Goal: Task Accomplishment & Management: Use online tool/utility

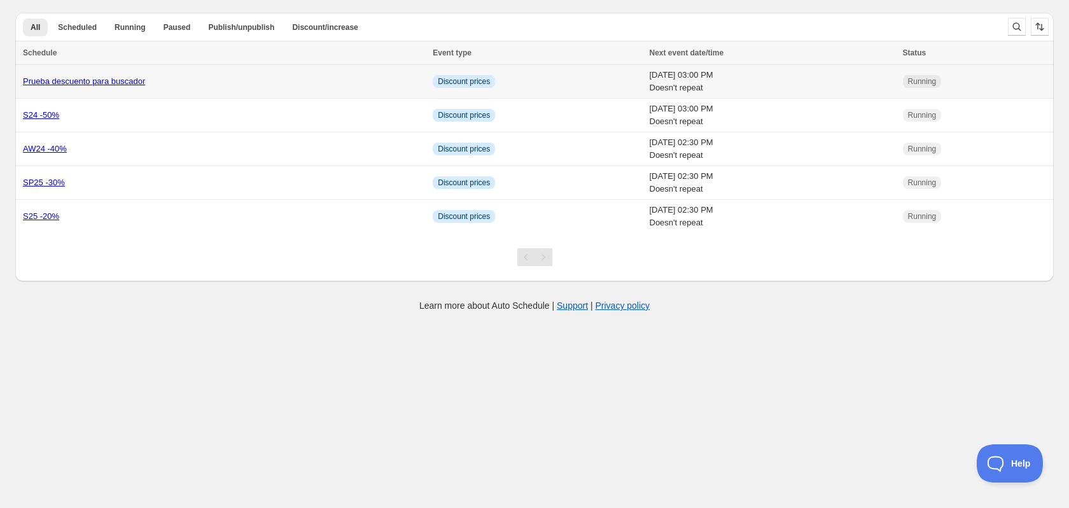
click at [118, 80] on link "Prueba descuento para buscador" at bounding box center [84, 81] width 122 height 10
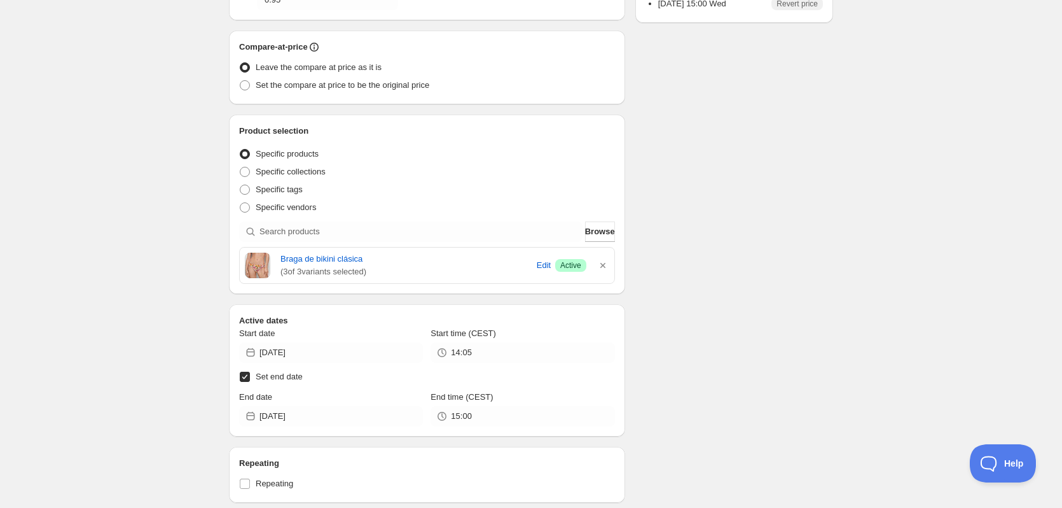
scroll to position [318, 0]
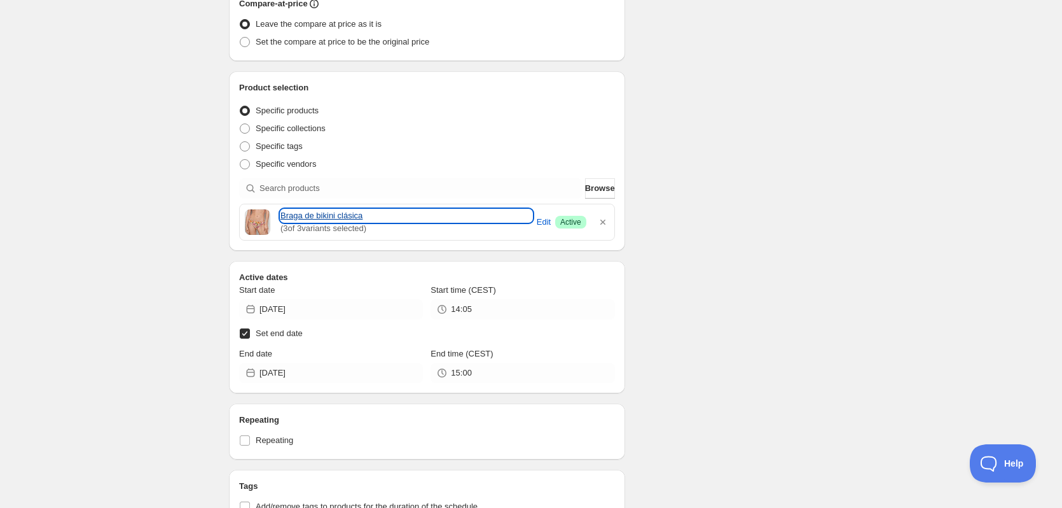
click at [329, 216] on link "Braga de bikini clásica" at bounding box center [407, 215] width 252 height 13
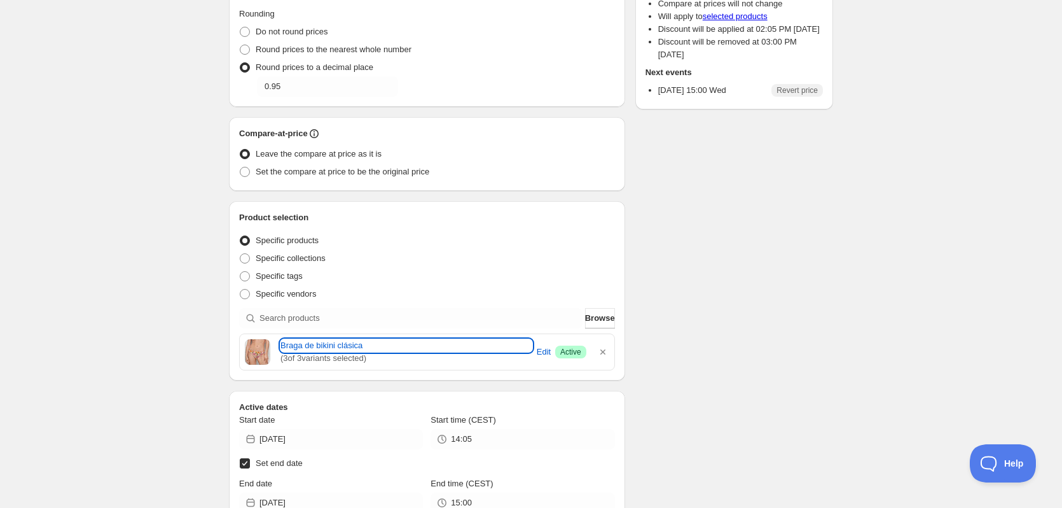
scroll to position [0, 0]
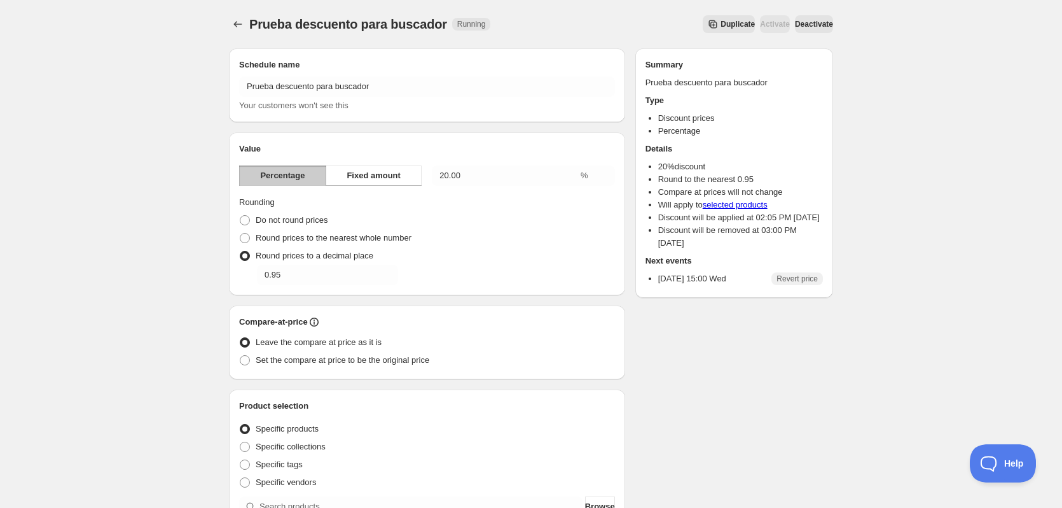
click at [819, 25] on span "Deactivate" at bounding box center [814, 24] width 38 height 10
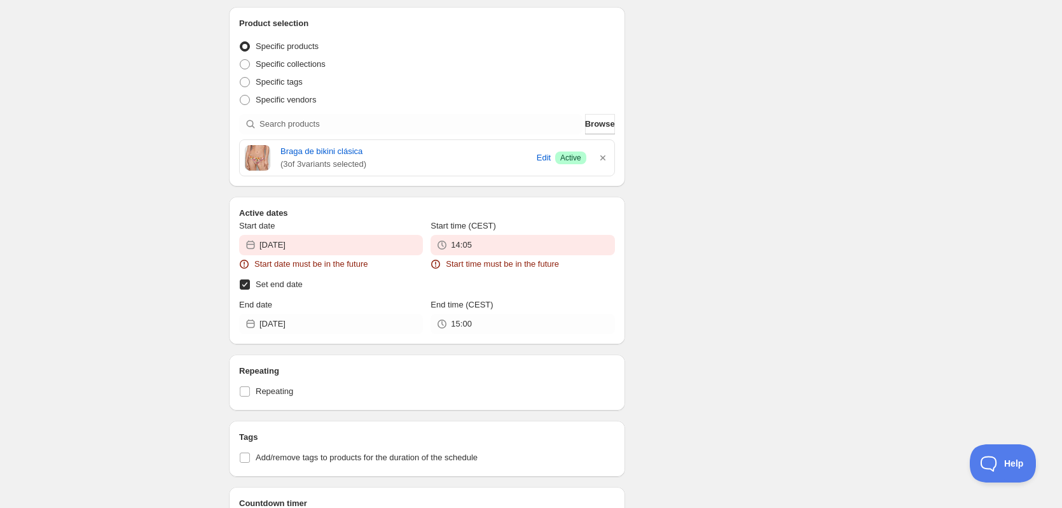
scroll to position [509, 0]
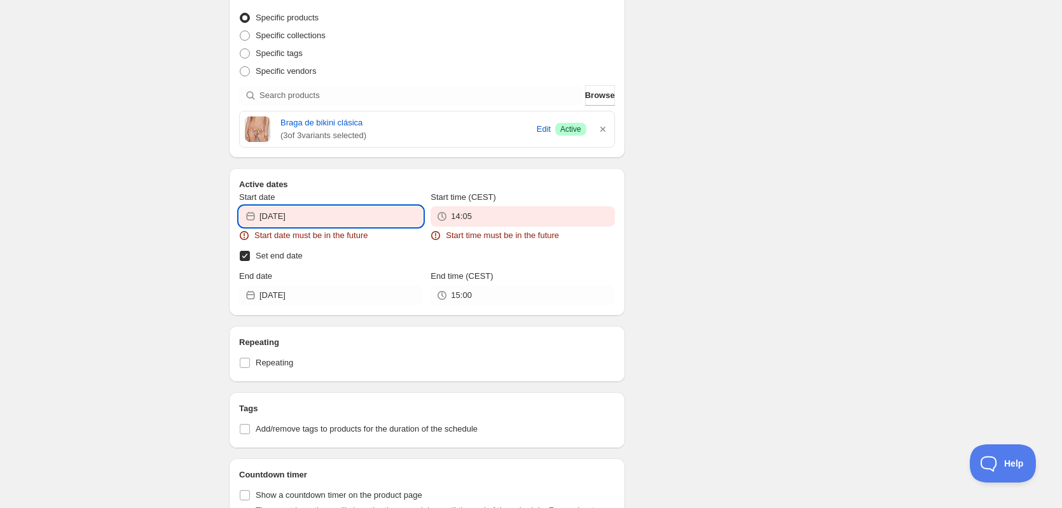
click at [333, 212] on input "2025-09-02" at bounding box center [342, 216] width 164 height 20
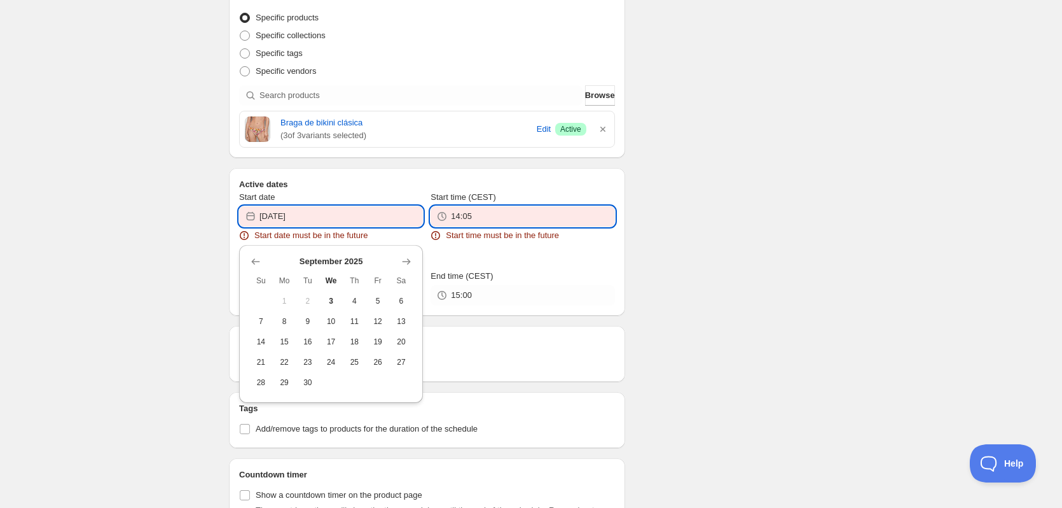
click at [571, 220] on input "14:05" at bounding box center [533, 216] width 164 height 20
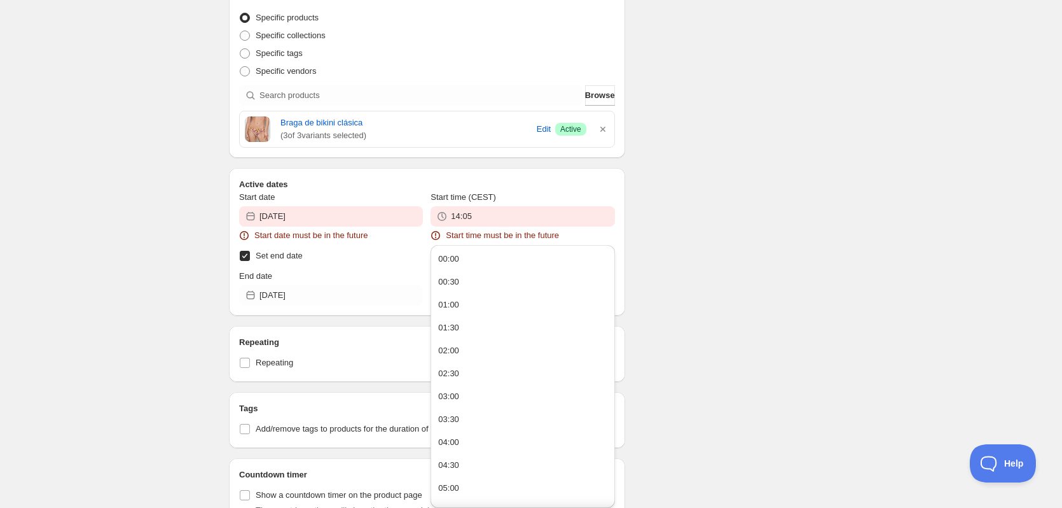
click at [655, 207] on div "There were some issues with your form submission Start date must be in the futu…" at bounding box center [526, 84] width 615 height 1110
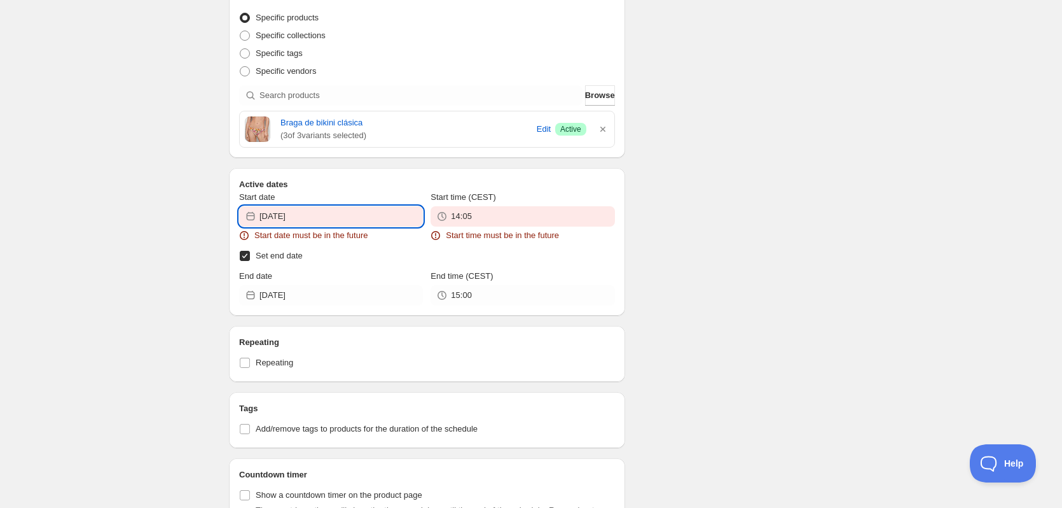
click at [273, 216] on input "2025-09-02" at bounding box center [342, 216] width 164 height 20
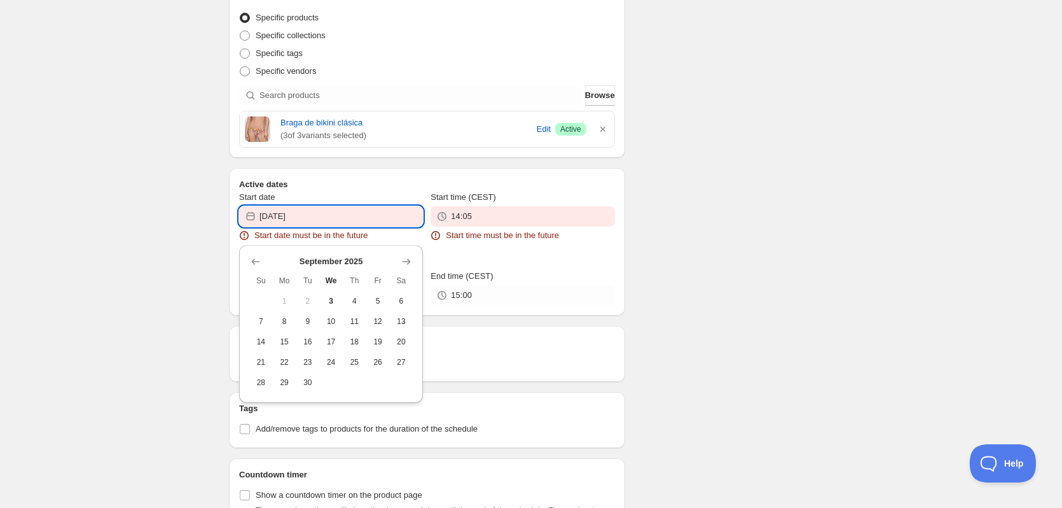
click at [295, 207] on input "2025-09-02" at bounding box center [342, 216] width 164 height 20
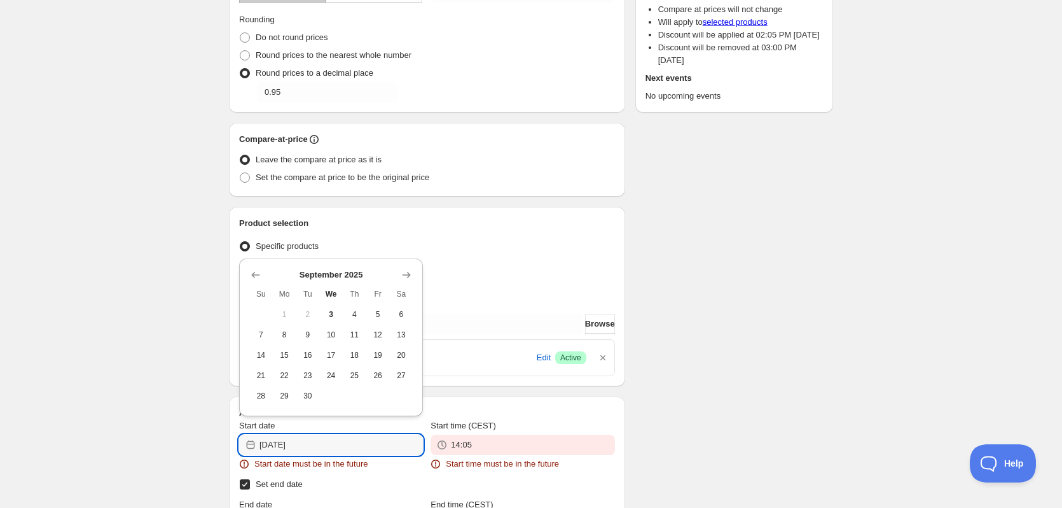
scroll to position [0, 0]
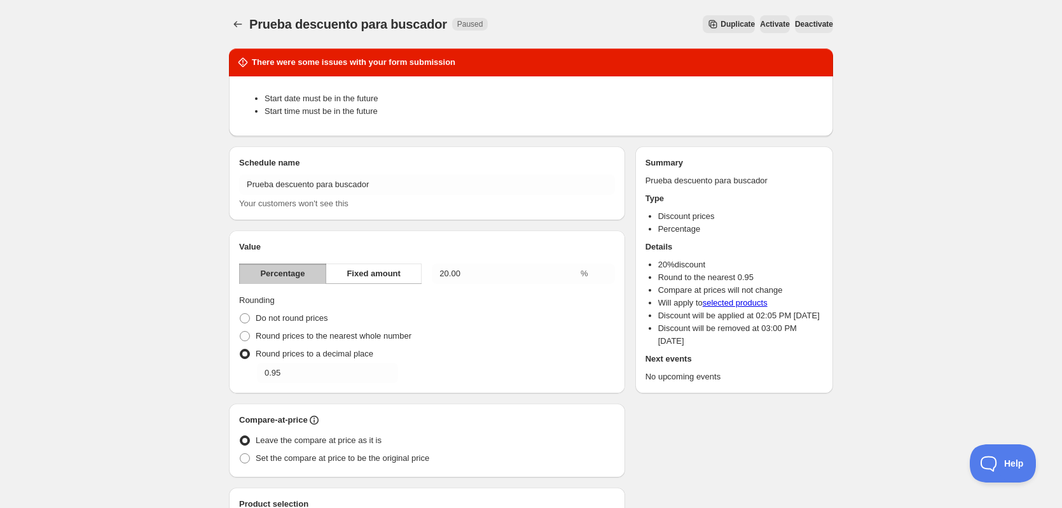
click at [308, 18] on span "Prueba descuento para buscador" at bounding box center [348, 24] width 198 height 14
click at [230, 26] on button "Schedules" at bounding box center [238, 24] width 18 height 18
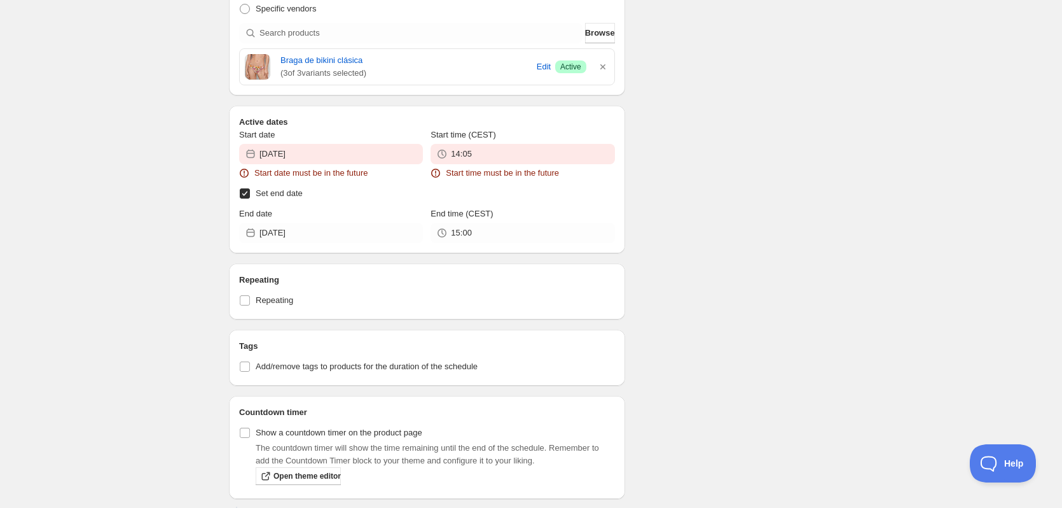
scroll to position [573, 0]
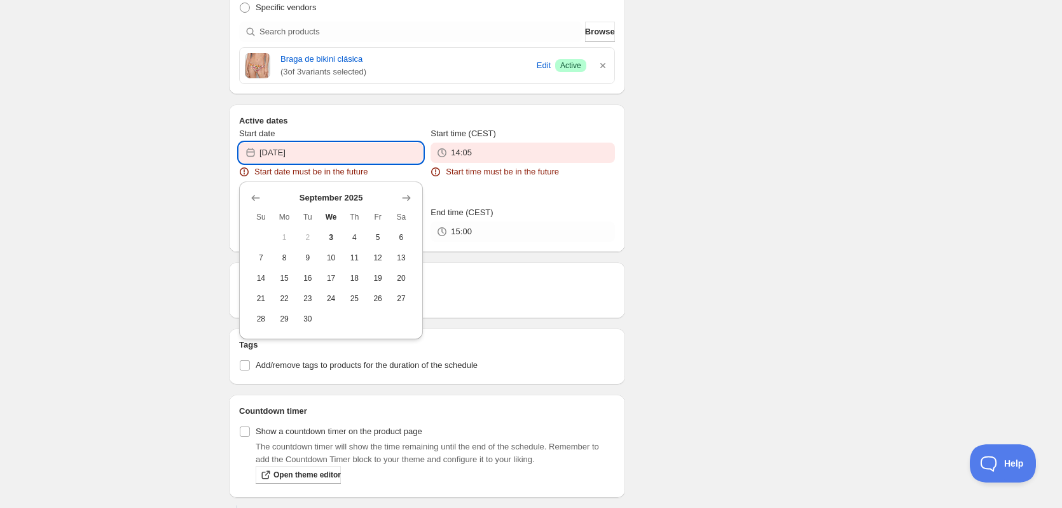
click at [296, 151] on input "2025-09-02" at bounding box center [342, 153] width 164 height 20
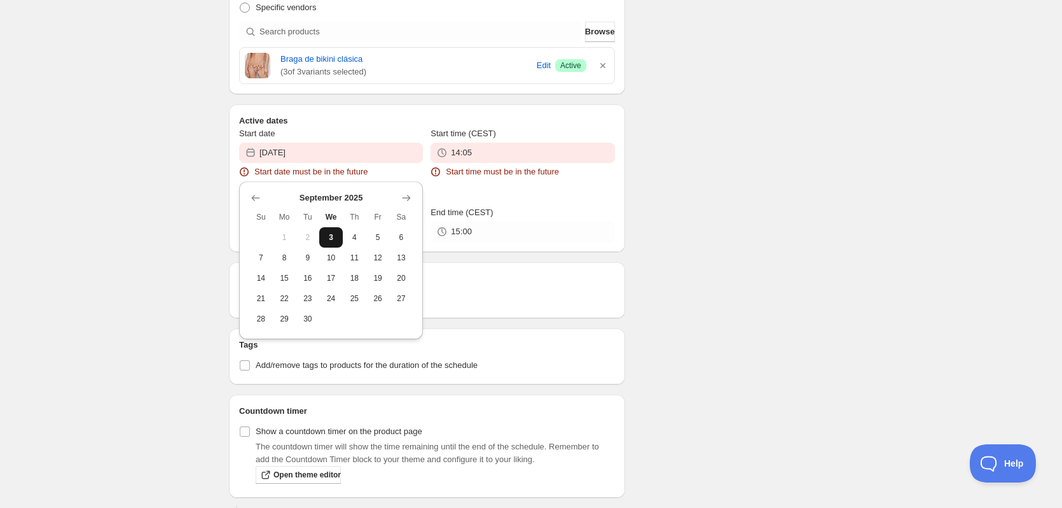
click at [340, 233] on button "3" at bounding box center [331, 237] width 24 height 20
type input "2025-09-03"
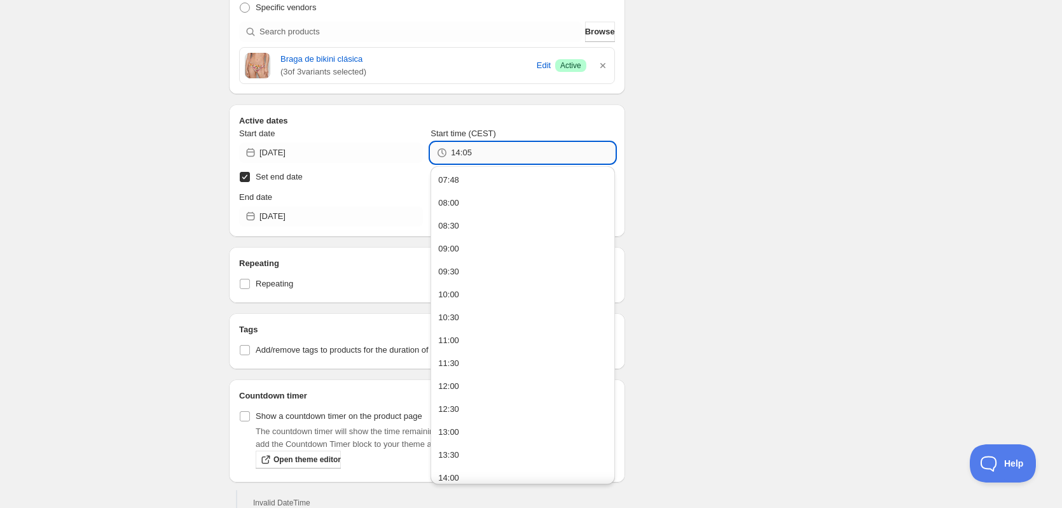
click at [485, 152] on input "14:05" at bounding box center [533, 153] width 164 height 20
drag, startPoint x: 477, startPoint y: 154, endPoint x: 445, endPoint y: 154, distance: 31.8
click at [445, 154] on div "14:05" at bounding box center [523, 153] width 184 height 20
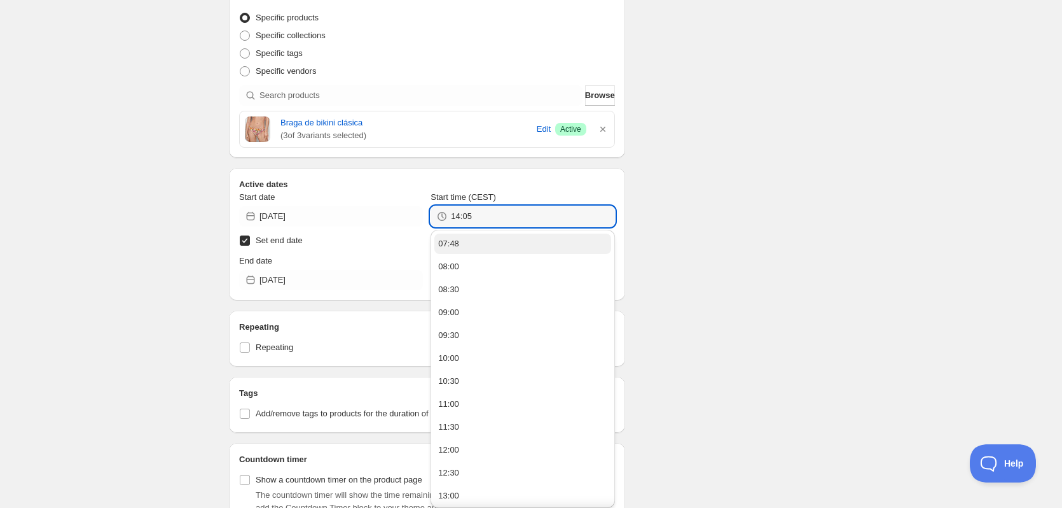
click at [478, 242] on button "07:48" at bounding box center [523, 243] width 176 height 20
type input "07:48"
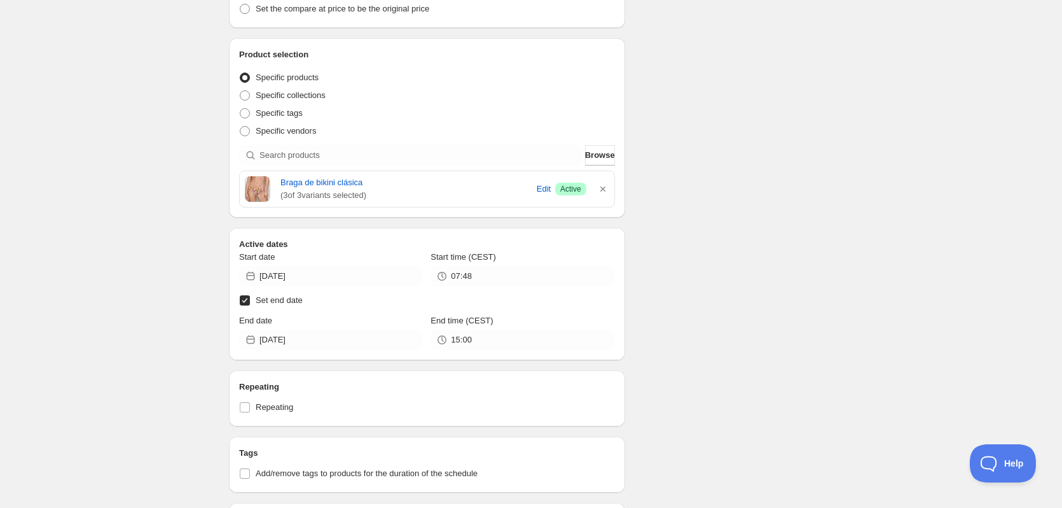
scroll to position [0, 0]
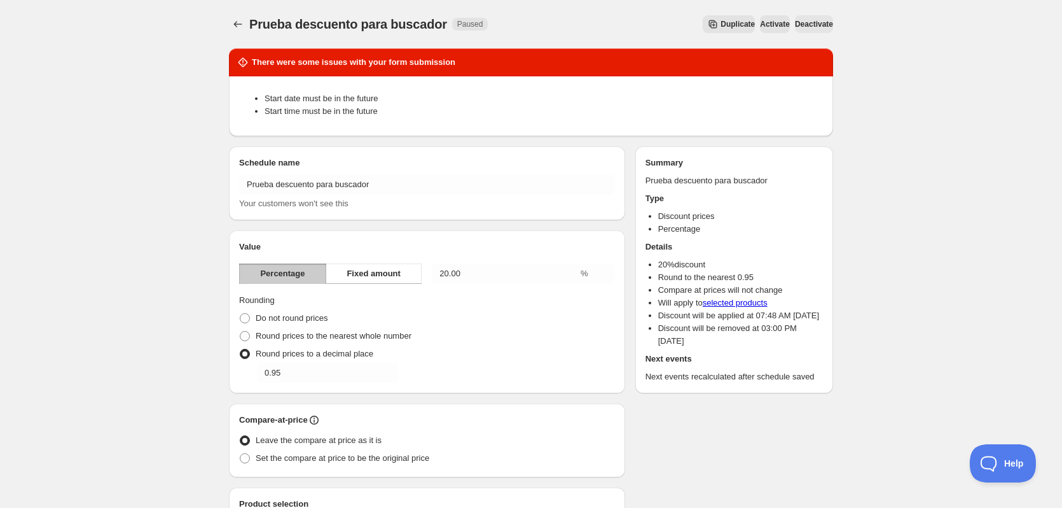
drag, startPoint x: 811, startPoint y: 225, endPoint x: 925, endPoint y: 34, distance: 222.6
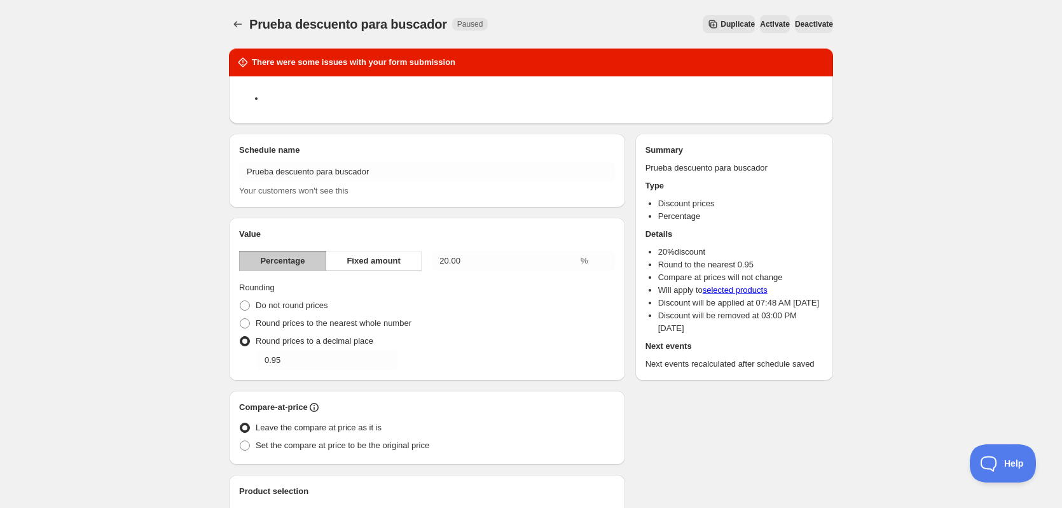
click at [287, 95] on li at bounding box center [544, 98] width 559 height 13
click at [795, 24] on div "Deactivate" at bounding box center [814, 24] width 38 height 18
click at [264, 30] on span "Prueba descuento para buscador" at bounding box center [348, 24] width 198 height 14
click at [244, 21] on icon "Schedules" at bounding box center [238, 24] width 13 height 13
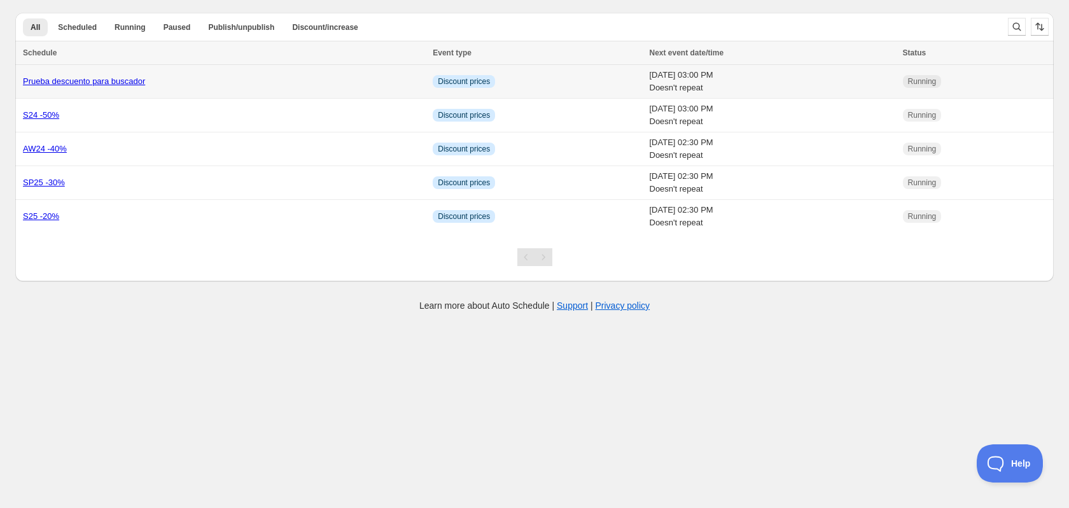
click at [127, 77] on link "Prueba descuento para buscador" at bounding box center [84, 81] width 122 height 10
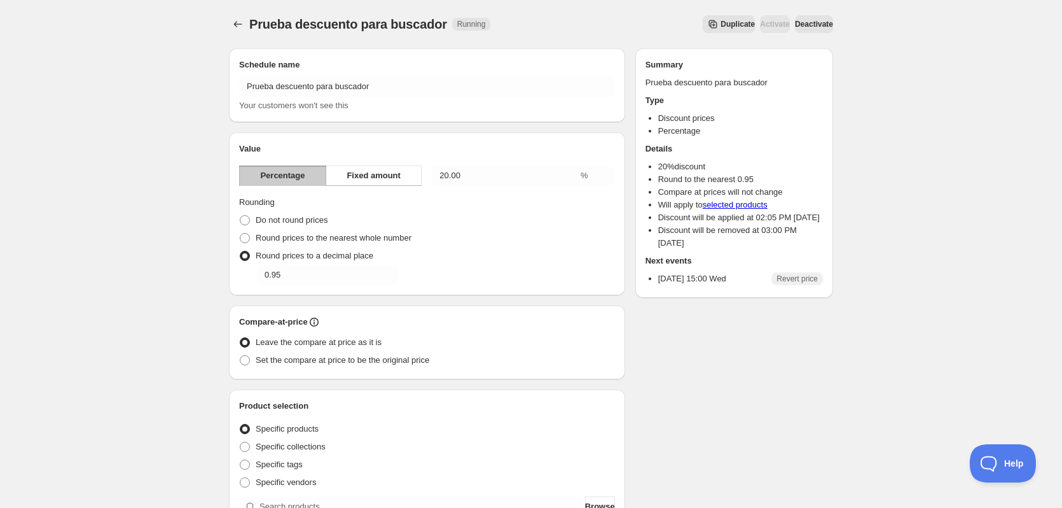
click at [405, 11] on div "Prueba descuento para buscador. This page is ready Prueba descuento para buscad…" at bounding box center [531, 24] width 604 height 48
drag, startPoint x: 916, startPoint y: 237, endPoint x: 901, endPoint y: 115, distance: 123.1
click at [795, 24] on span "Deactivate" at bounding box center [814, 24] width 38 height 10
click at [241, 27] on icon "Schedules" at bounding box center [238, 24] width 13 height 13
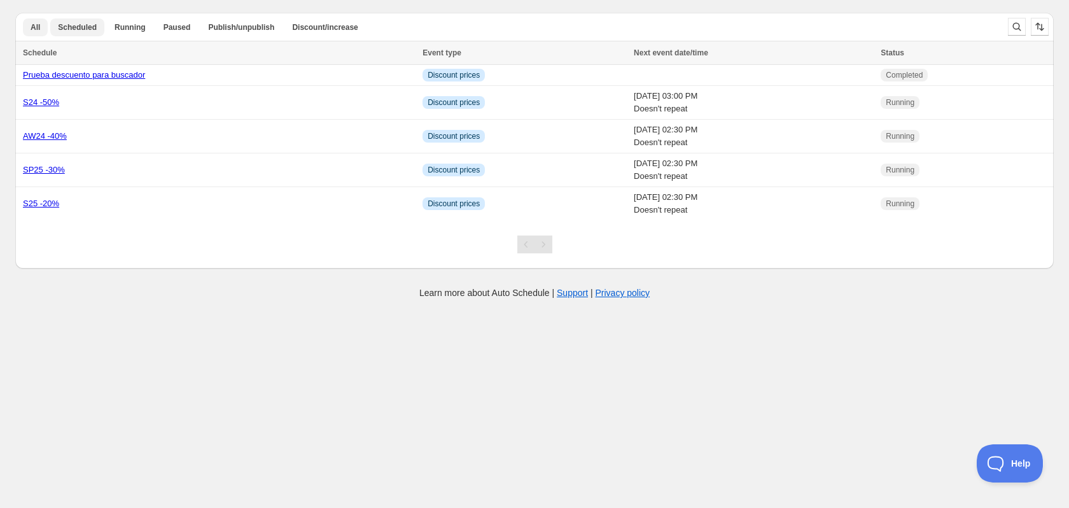
click at [59, 27] on span "Scheduled" at bounding box center [77, 27] width 39 height 10
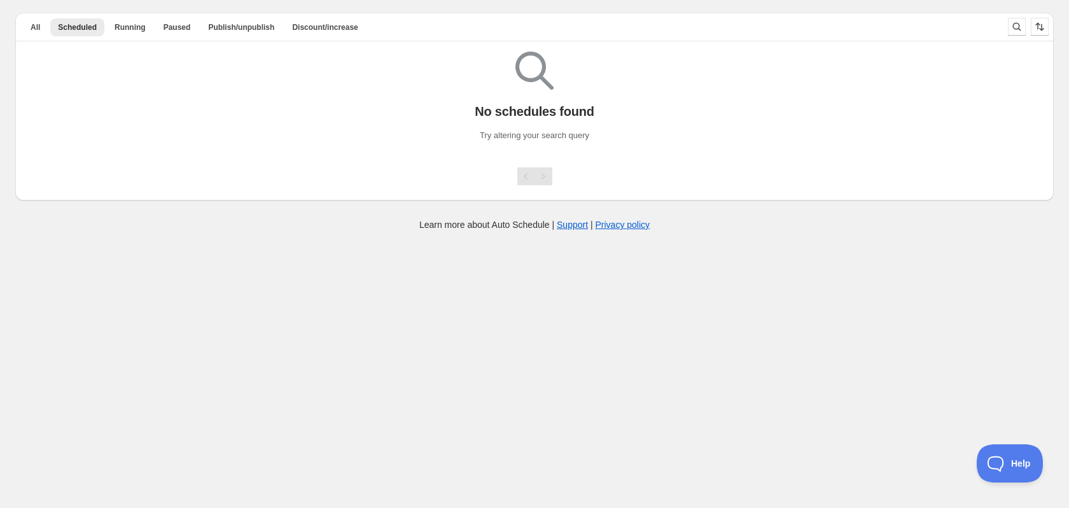
click at [93, 17] on div "All Scheduled Running Paused Publish/unpublish Discount/increase More views All…" at bounding box center [506, 27] width 982 height 28
click at [115, 22] on span "Running" at bounding box center [130, 27] width 31 height 10
click at [173, 22] on span "Paused" at bounding box center [177, 27] width 27 height 10
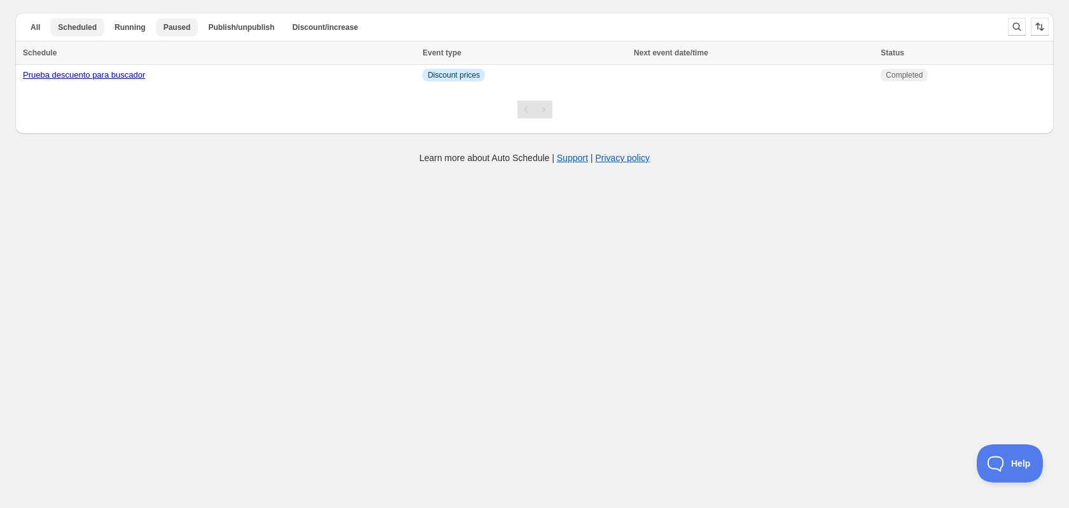
click at [51, 25] on button "Scheduled" at bounding box center [77, 27] width 54 height 18
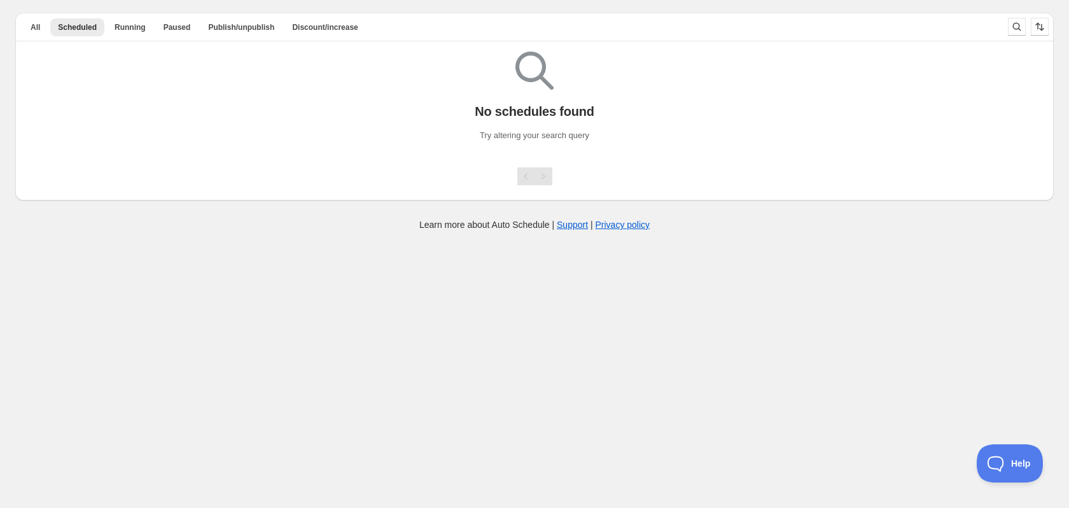
click at [51, 25] on button "Scheduled" at bounding box center [77, 27] width 54 height 18
click at [41, 24] on button "All" at bounding box center [35, 27] width 25 height 18
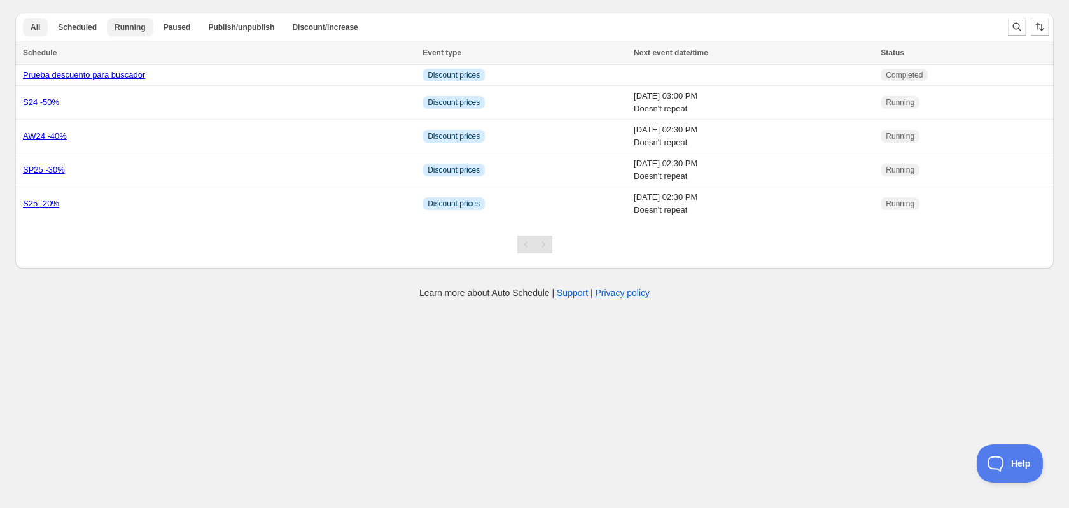
click at [124, 29] on span "Running" at bounding box center [130, 27] width 31 height 10
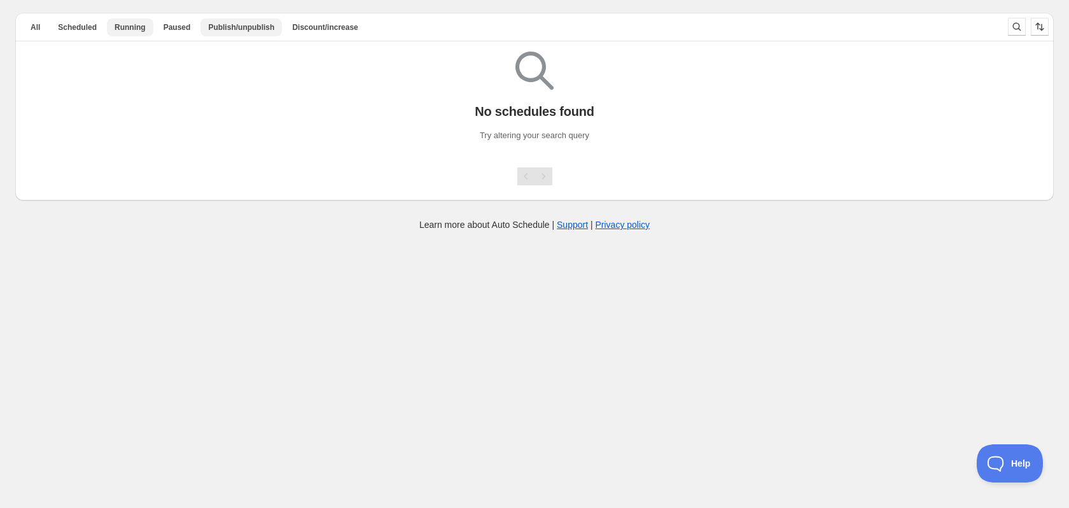
click at [209, 30] on span "Publish/unpublish" at bounding box center [241, 27] width 66 height 10
click at [115, 27] on span "Running" at bounding box center [130, 27] width 31 height 10
click at [548, 166] on div at bounding box center [529, 171] width 1028 height 28
click at [537, 140] on p "Try altering your search query" at bounding box center [534, 135] width 109 height 13
click at [1014, 29] on icon "Search and filter results" at bounding box center [1016, 26] width 13 height 13
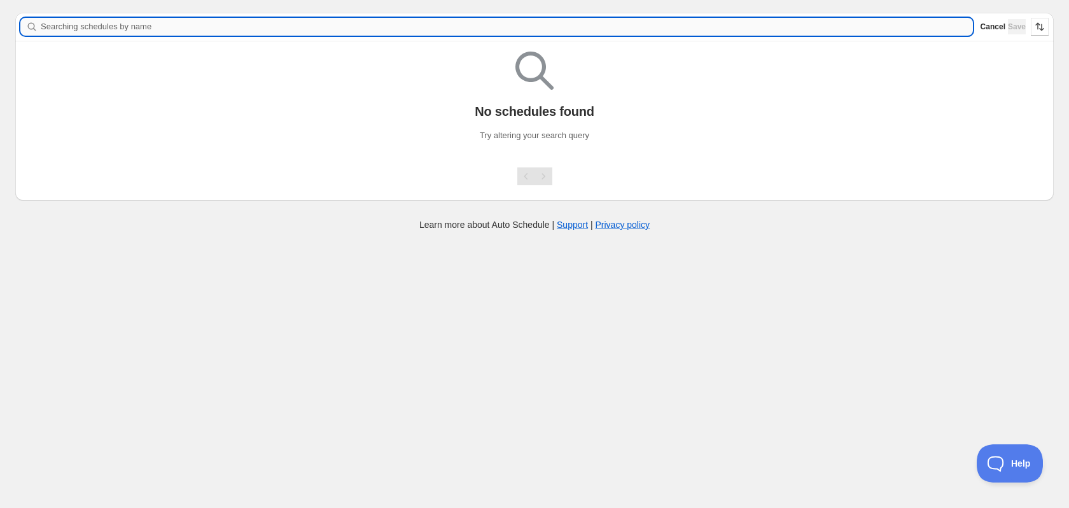
click at [120, 19] on input "Searching schedules by name" at bounding box center [507, 27] width 932 height 18
click at [992, 22] on button "Cancel" at bounding box center [992, 26] width 25 height 15
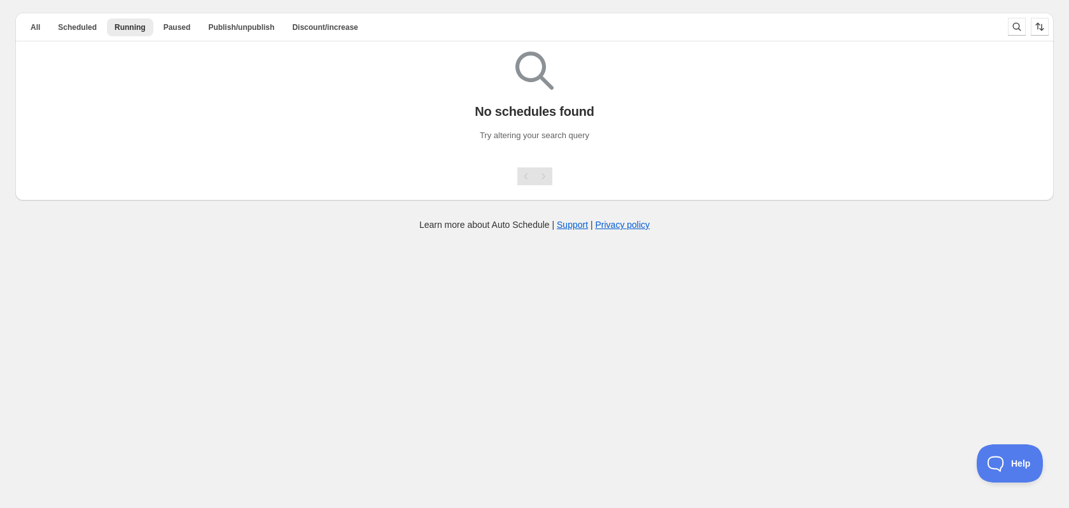
click at [1049, 28] on div at bounding box center [1028, 26] width 51 height 25
click at [45, 29] on button "All" at bounding box center [35, 27] width 25 height 18
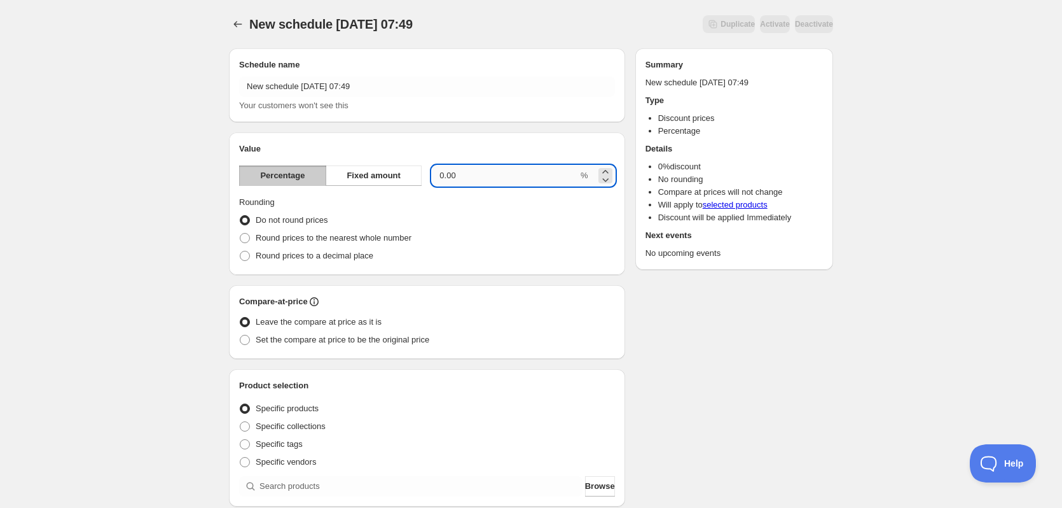
click at [513, 176] on input "0.00" at bounding box center [505, 175] width 146 height 20
type input "20.00"
click at [120, 235] on div "New schedule Sep 03 2025 07:49. This page is ready New schedule Sep 03 2025 07:…" at bounding box center [531, 471] width 1062 height 942
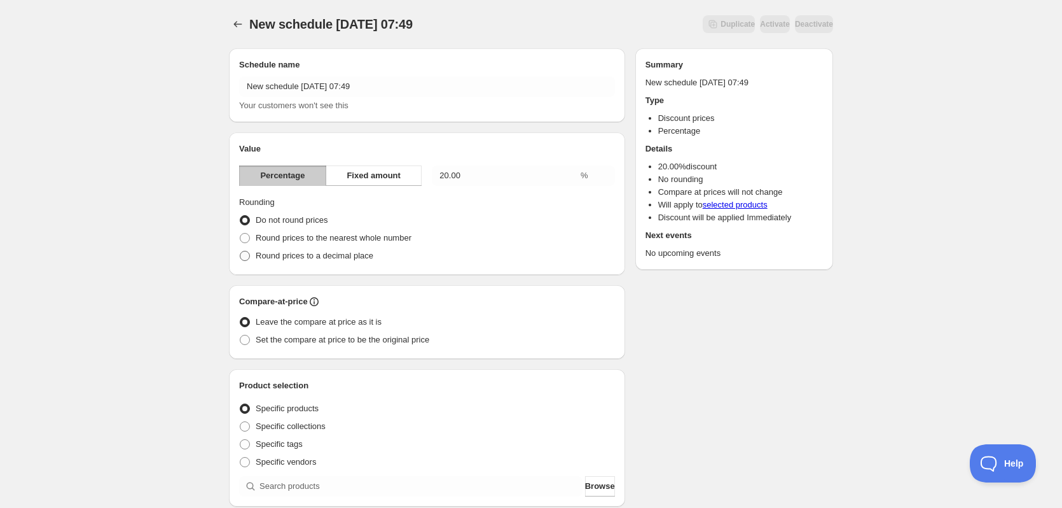
click at [272, 258] on span "Round prices to a decimal place" at bounding box center [315, 256] width 118 height 10
click at [240, 251] on input "Round prices to a decimal place" at bounding box center [240, 251] width 1 height 1
radio input "true"
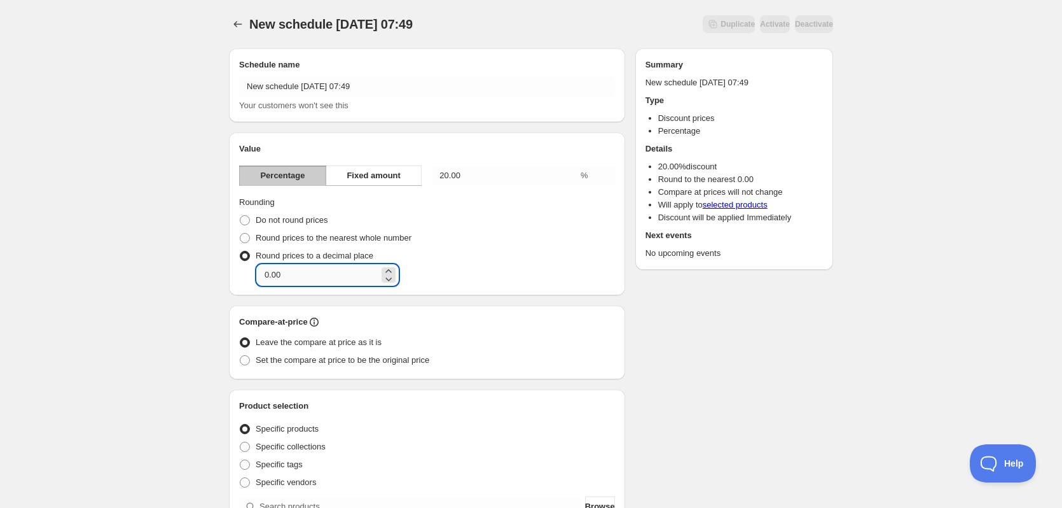
click at [348, 275] on input "0.00" at bounding box center [318, 275] width 122 height 20
type input "0.95"
click at [140, 261] on div "New schedule Sep 03 2025 07:49. This page is ready New schedule Sep 03 2025 07:…" at bounding box center [531, 481] width 1062 height 962
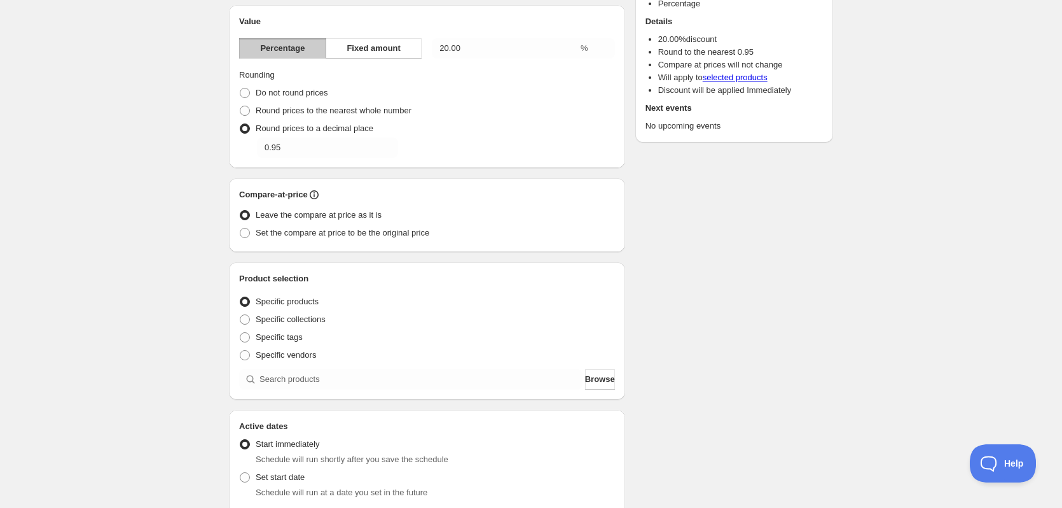
scroll to position [191, 0]
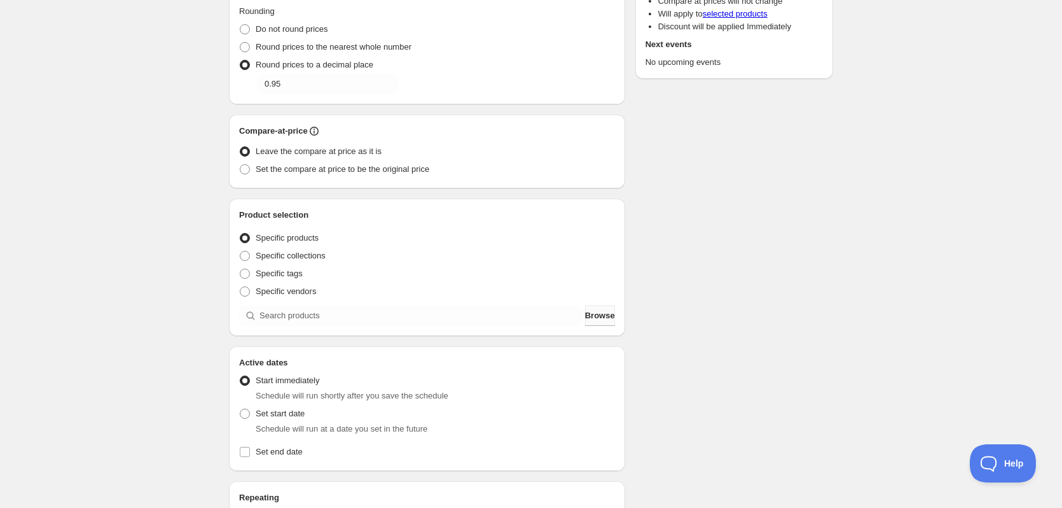
click at [593, 309] on button "Browse" at bounding box center [600, 315] width 30 height 20
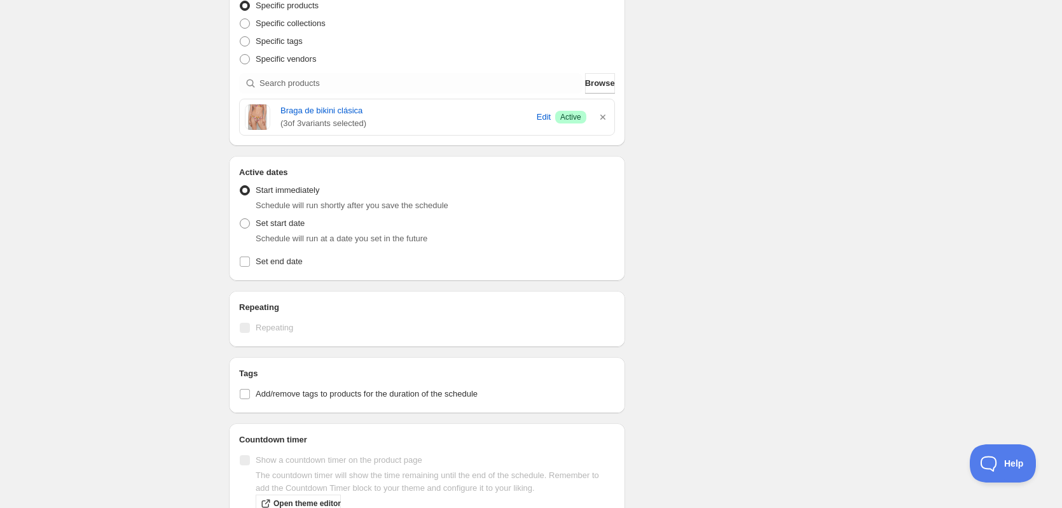
scroll to position [445, 0]
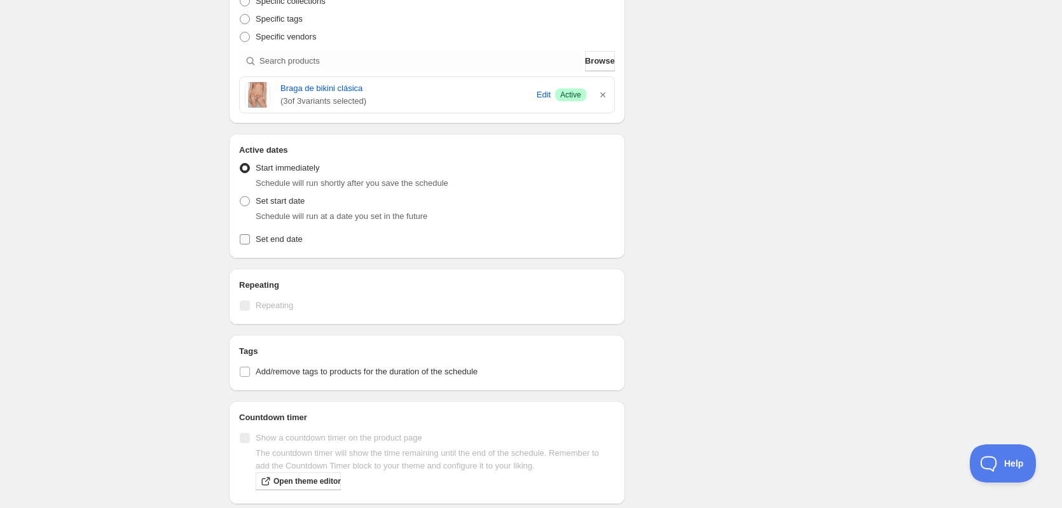
click at [292, 244] on span "Set end date" at bounding box center [279, 239] width 47 height 10
click at [250, 244] on input "Set end date" at bounding box center [245, 239] width 10 height 10
checkbox input "true"
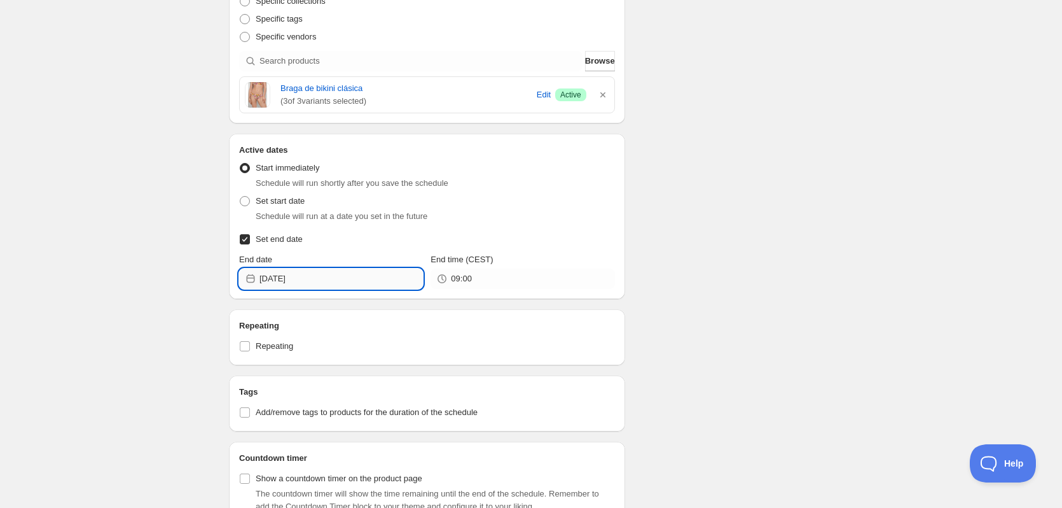
click at [390, 281] on input "2025-09-03" at bounding box center [342, 278] width 164 height 20
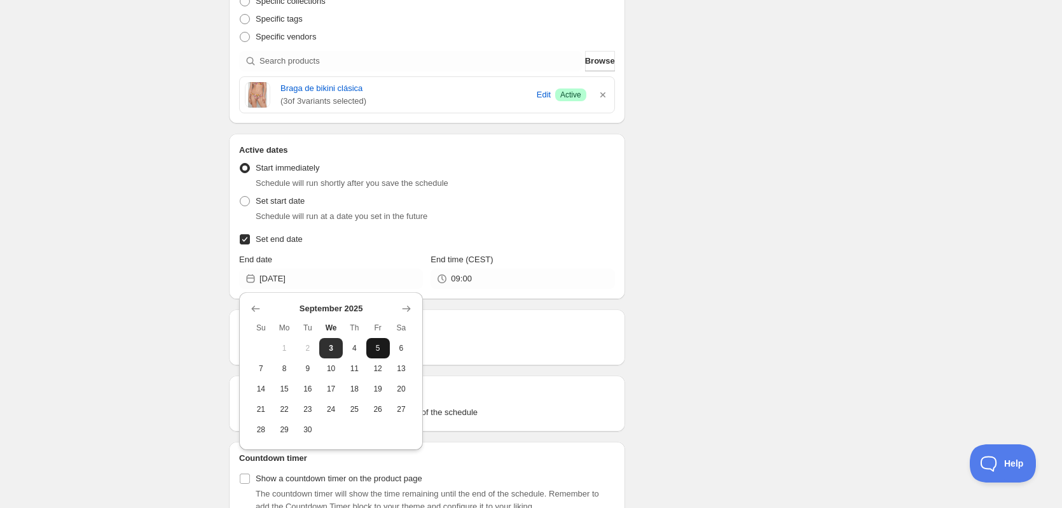
click at [372, 350] on span "5" at bounding box center [378, 348] width 13 height 10
type input "2025-09-05"
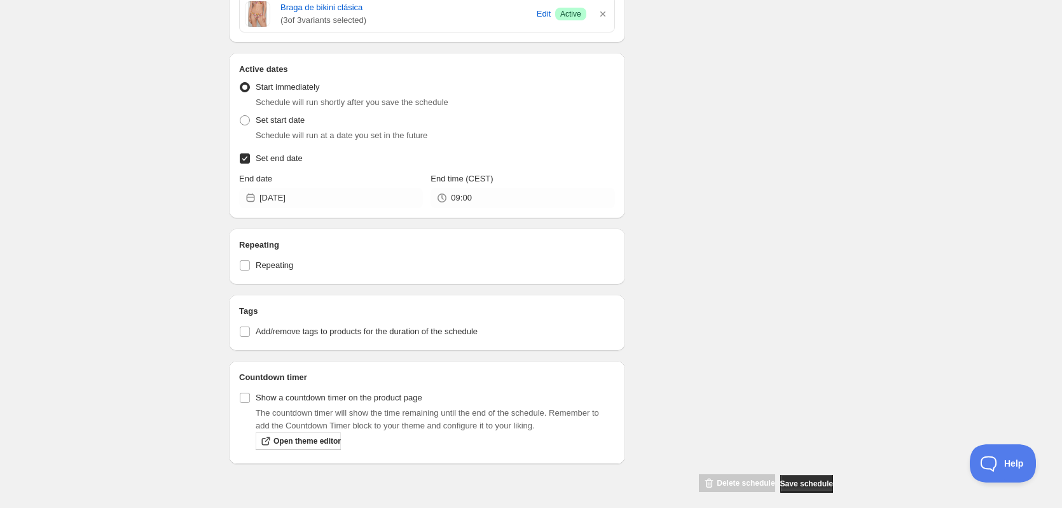
scroll to position [536, 0]
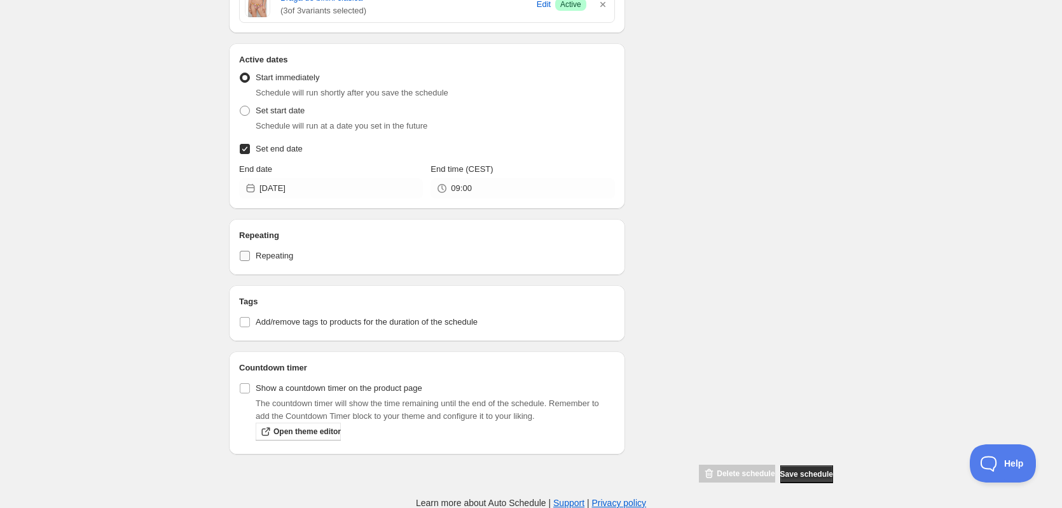
click at [277, 260] on span "Repeating" at bounding box center [275, 256] width 38 height 10
click at [250, 260] on input "Repeating" at bounding box center [245, 256] width 10 height 10
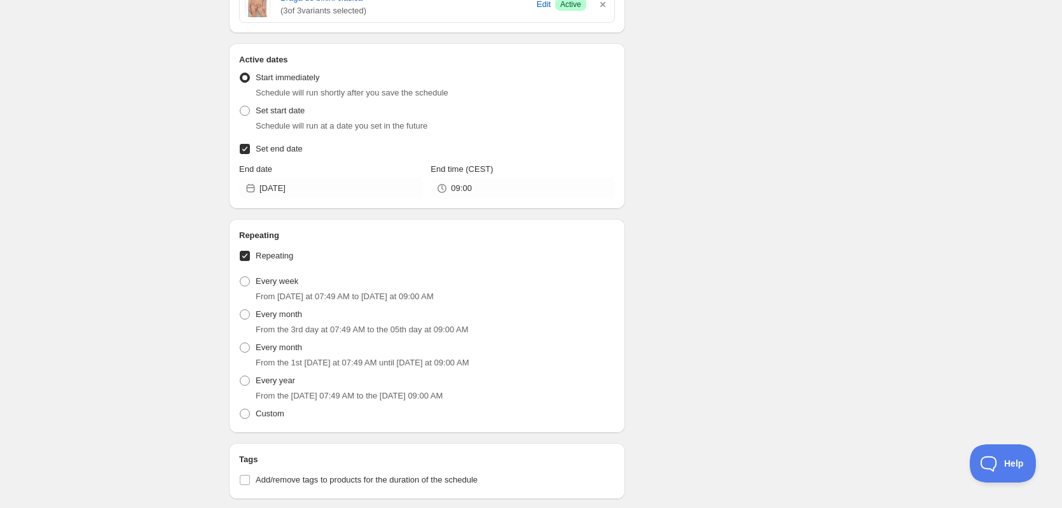
click at [277, 260] on span "Repeating" at bounding box center [275, 256] width 38 height 10
click at [250, 260] on input "Repeating" at bounding box center [245, 256] width 10 height 10
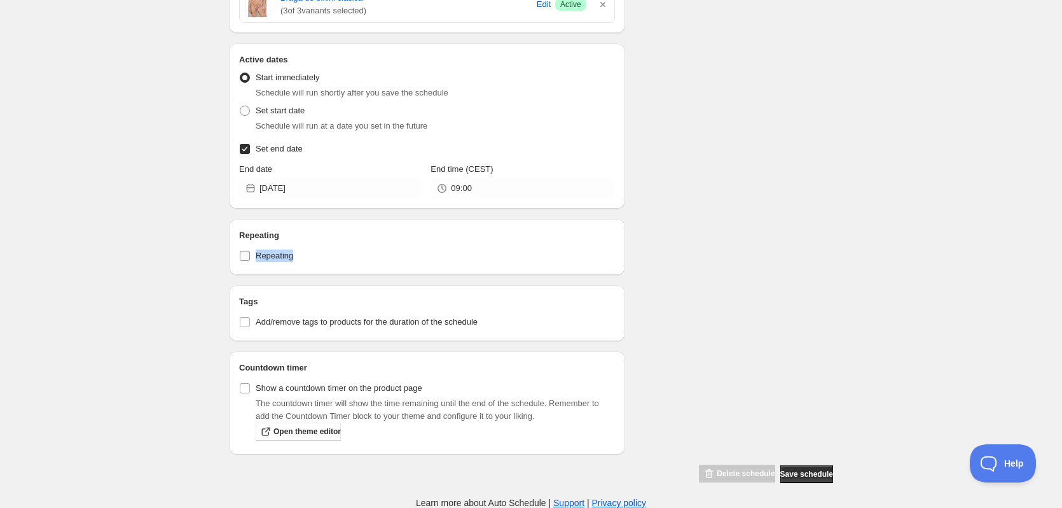
click at [277, 260] on span "Repeating" at bounding box center [275, 256] width 38 height 10
click at [250, 260] on input "Repeating" at bounding box center [245, 256] width 10 height 10
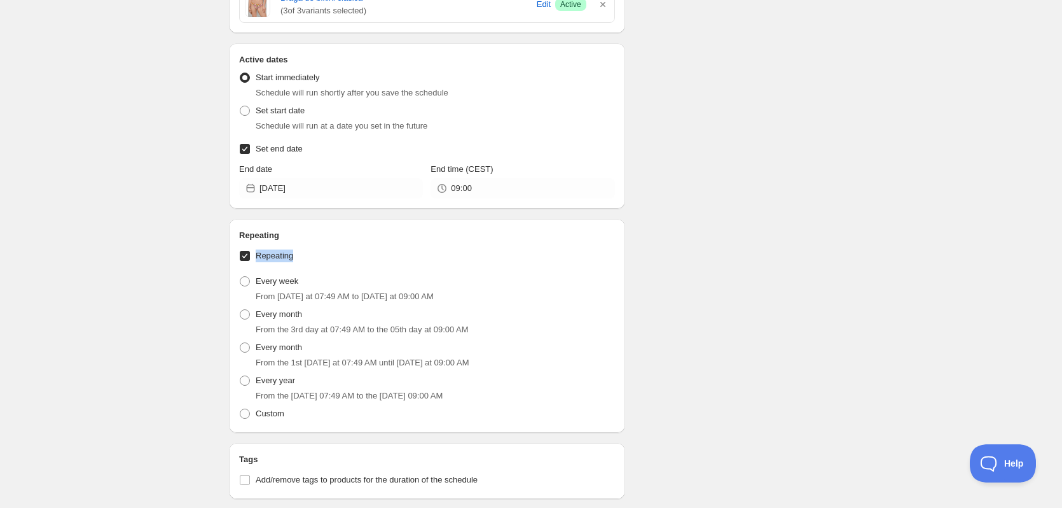
click at [277, 260] on span "Repeating" at bounding box center [275, 256] width 38 height 10
click at [250, 260] on input "Repeating" at bounding box center [245, 256] width 10 height 10
checkbox input "false"
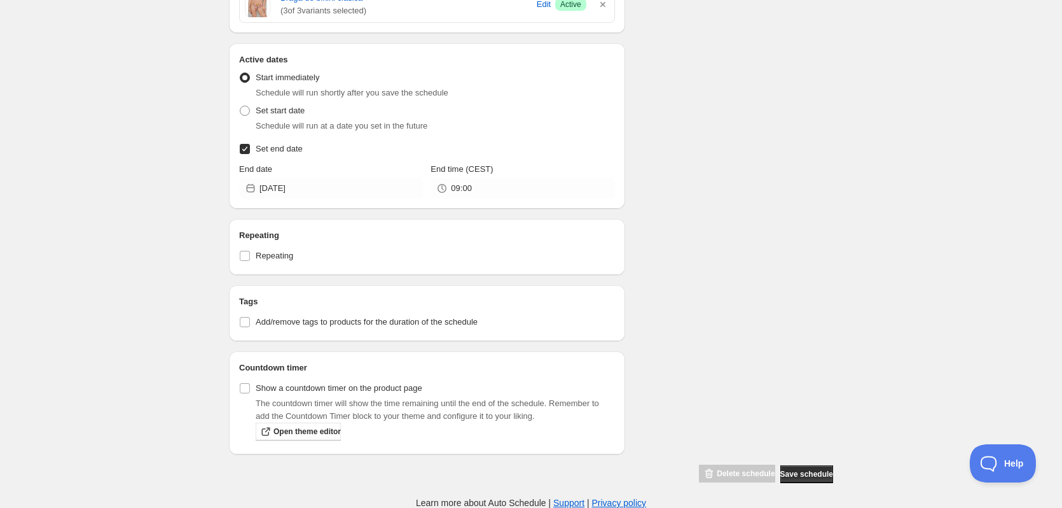
click at [437, 330] on label "Add/remove tags to products for the duration of the schedule" at bounding box center [427, 322] width 376 height 18
click at [250, 327] on input "Add/remove tags to products for the duration of the schedule" at bounding box center [245, 322] width 10 height 10
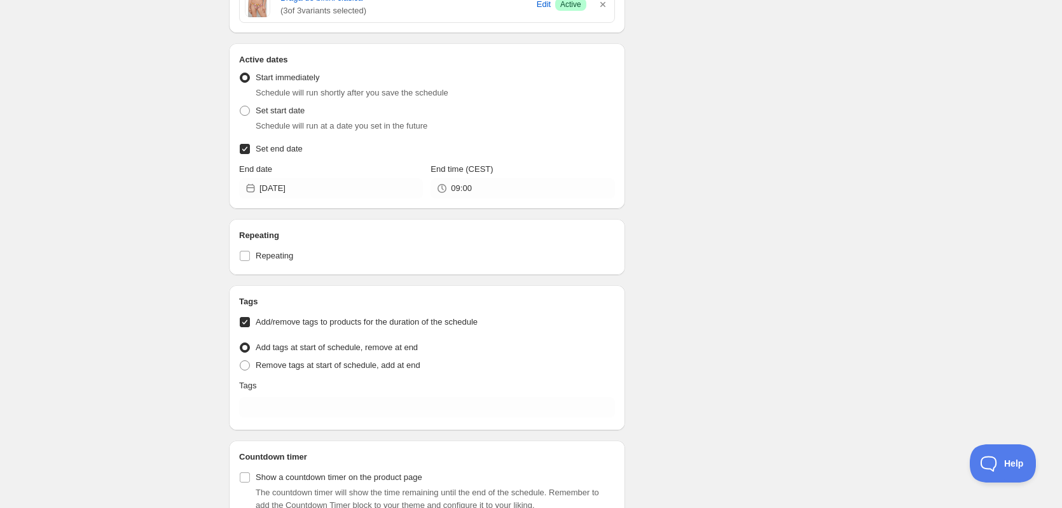
click at [438, 328] on label "Add/remove tags to products for the duration of the schedule" at bounding box center [427, 322] width 376 height 18
click at [250, 327] on input "Add/remove tags to products for the duration of the schedule" at bounding box center [245, 322] width 10 height 10
checkbox input "false"
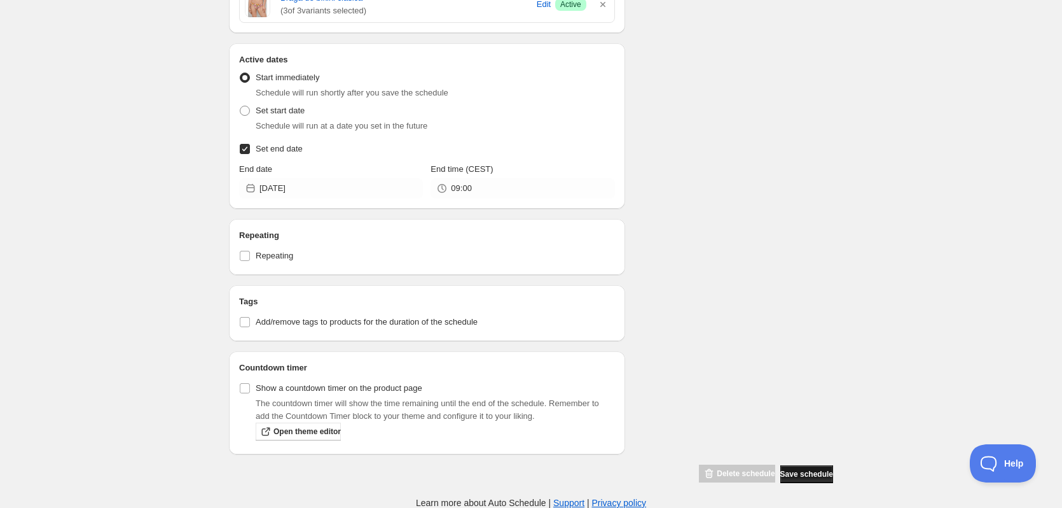
click at [781, 469] on span "Save schedule" at bounding box center [807, 474] width 53 height 10
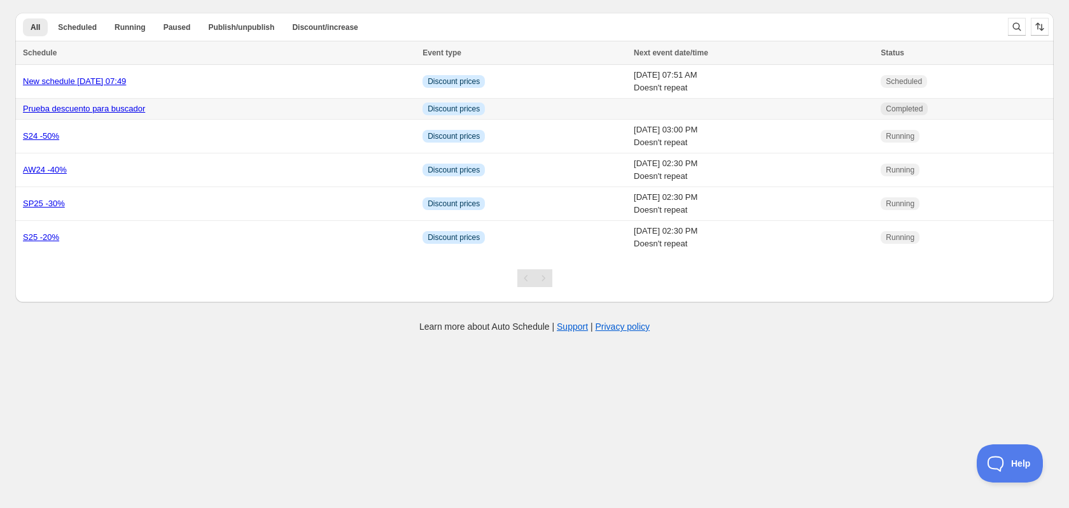
click at [86, 108] on link "Prueba descuento para buscador" at bounding box center [84, 109] width 122 height 10
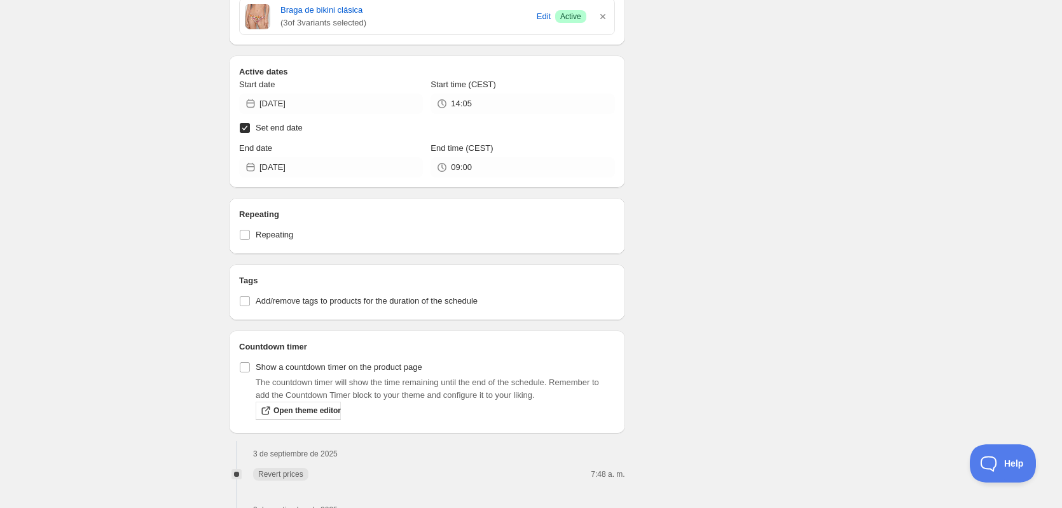
scroll to position [607, 0]
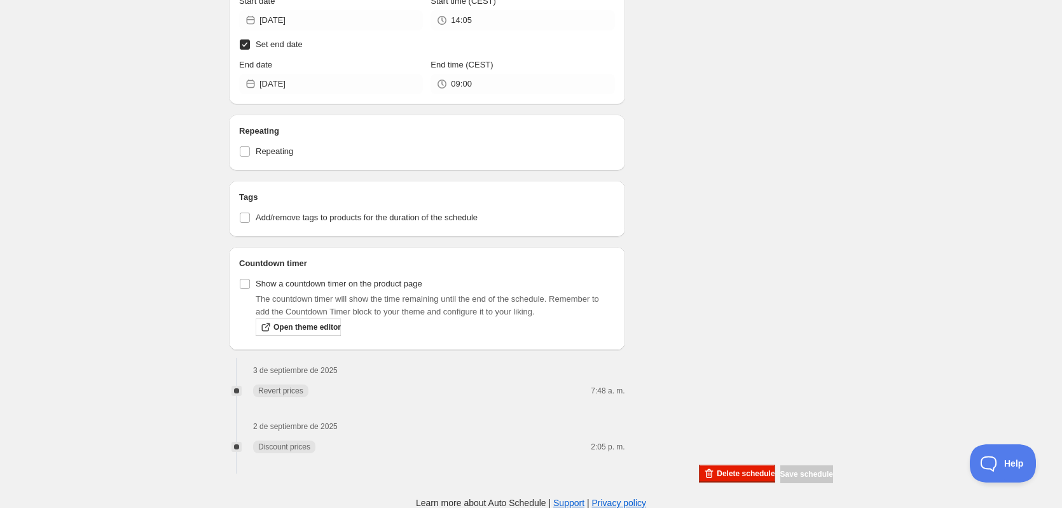
click at [721, 463] on div "Delete schedule Save schedule" at bounding box center [763, 471] width 139 height 24
click at [723, 468] on span "Delete schedule" at bounding box center [746, 473] width 58 height 10
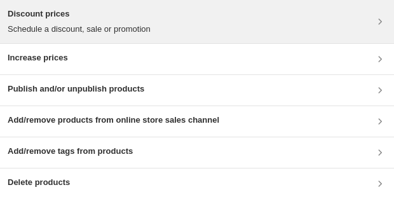
click at [158, 16] on div "Discount prices Schedule a discount, sale or promotion" at bounding box center [197, 22] width 379 height 28
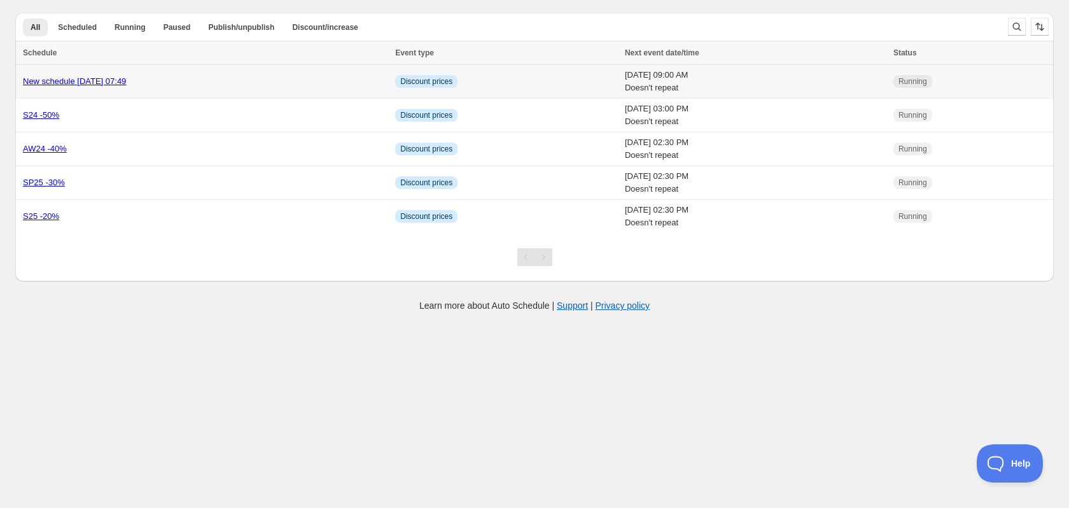
click at [126, 78] on link "New schedule Sep 03 2025 07:49" at bounding box center [74, 81] width 103 height 10
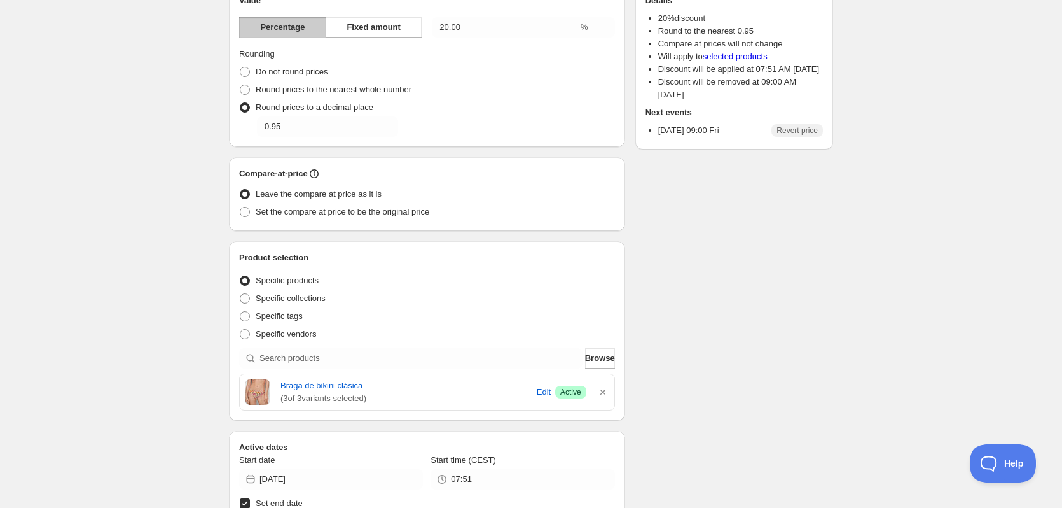
scroll to position [445, 0]
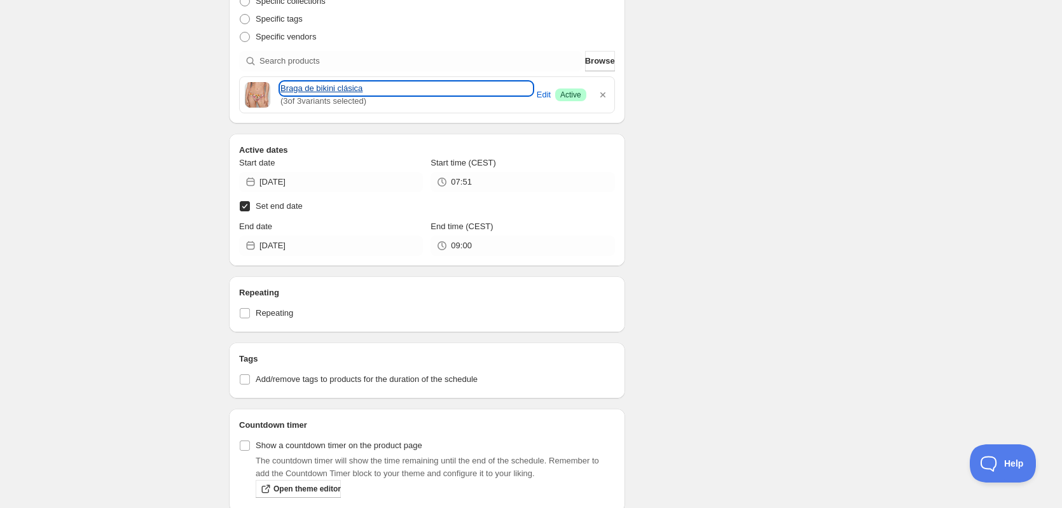
click at [291, 86] on link "Braga de bikini clásica" at bounding box center [407, 88] width 252 height 13
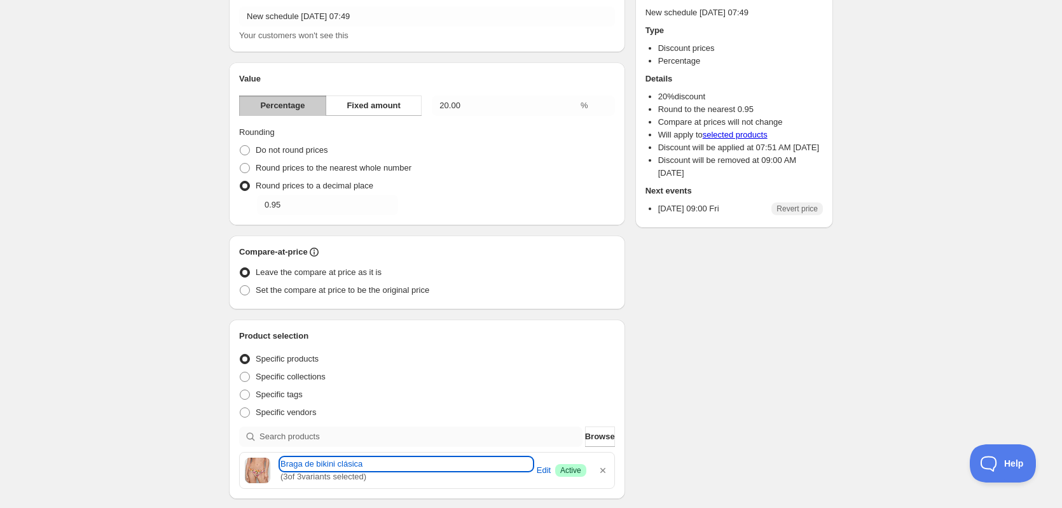
scroll to position [191, 0]
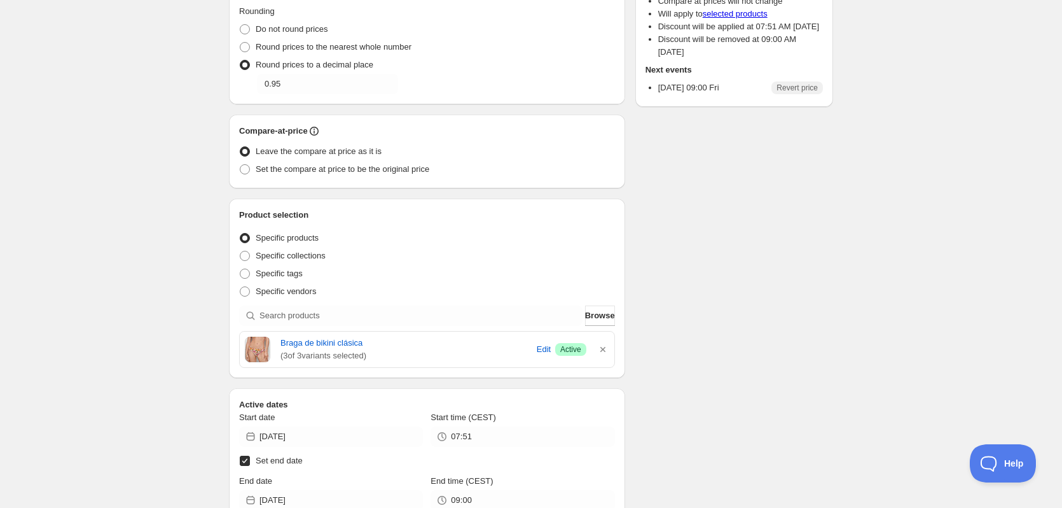
click at [281, 351] on span "( 3 of 3 variants selected)" at bounding box center [407, 355] width 252 height 13
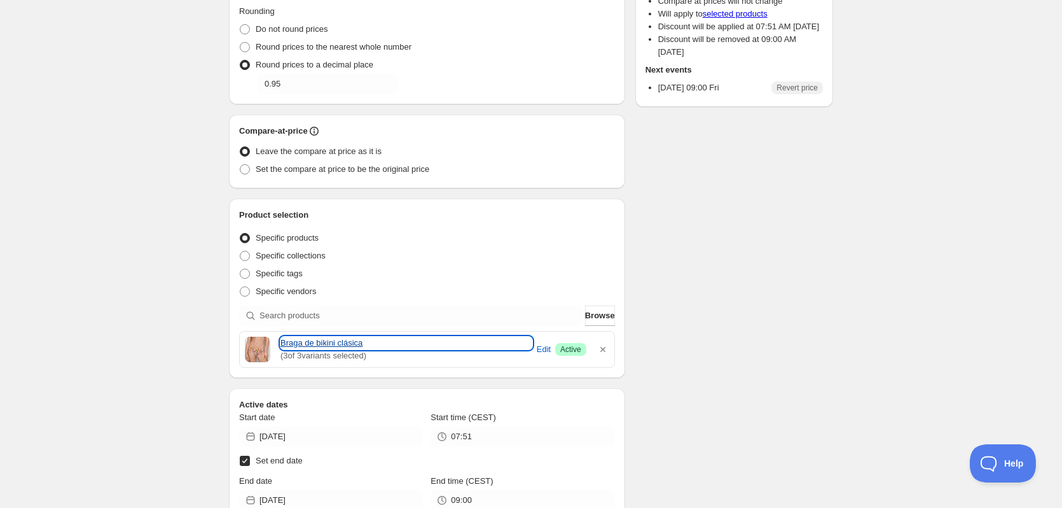
click at [292, 342] on link "Braga de bikini clásica" at bounding box center [407, 343] width 252 height 13
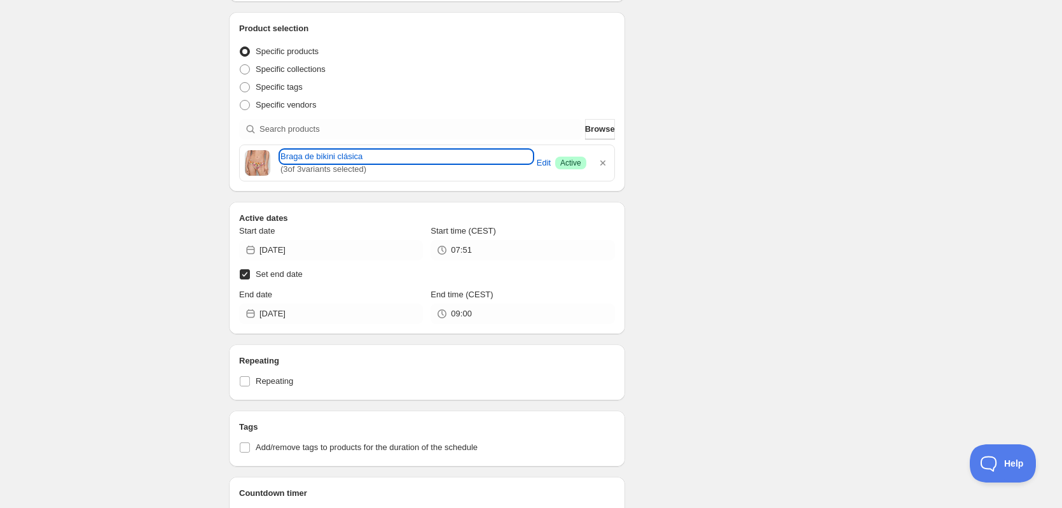
scroll to position [318, 0]
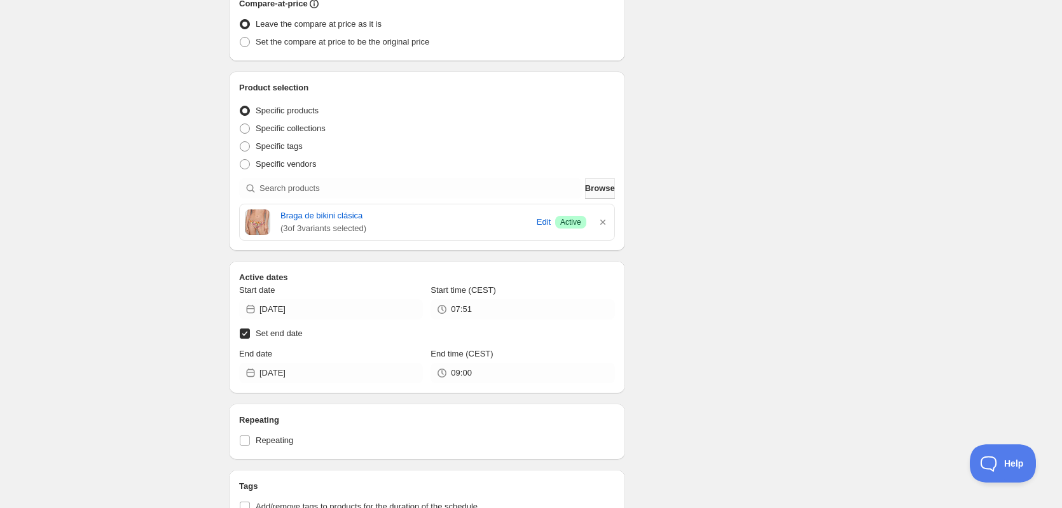
click at [599, 191] on span "Browse" at bounding box center [600, 188] width 30 height 13
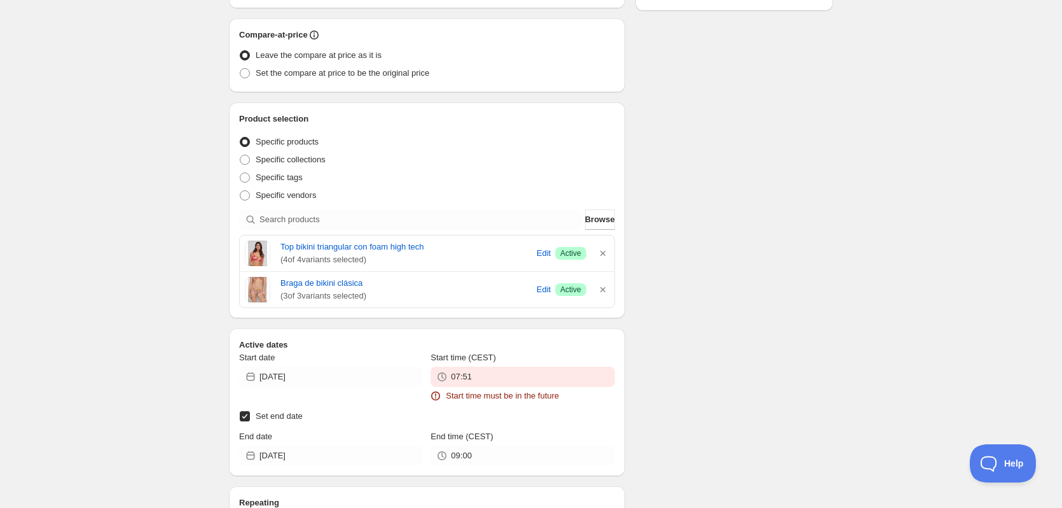
scroll to position [624, 0]
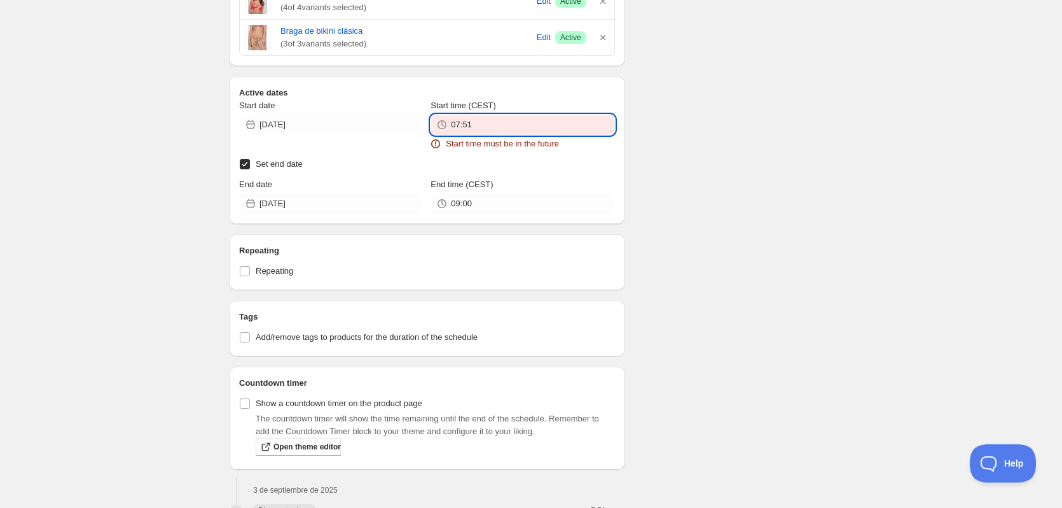
click at [477, 129] on input "07:51" at bounding box center [533, 125] width 164 height 20
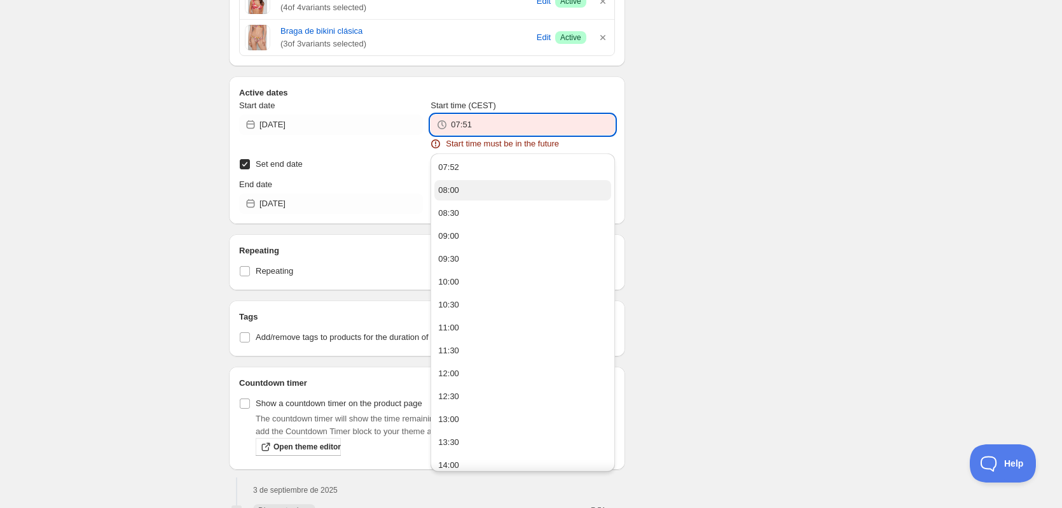
click at [482, 186] on button "08:00" at bounding box center [523, 190] width 176 height 20
type input "08:00"
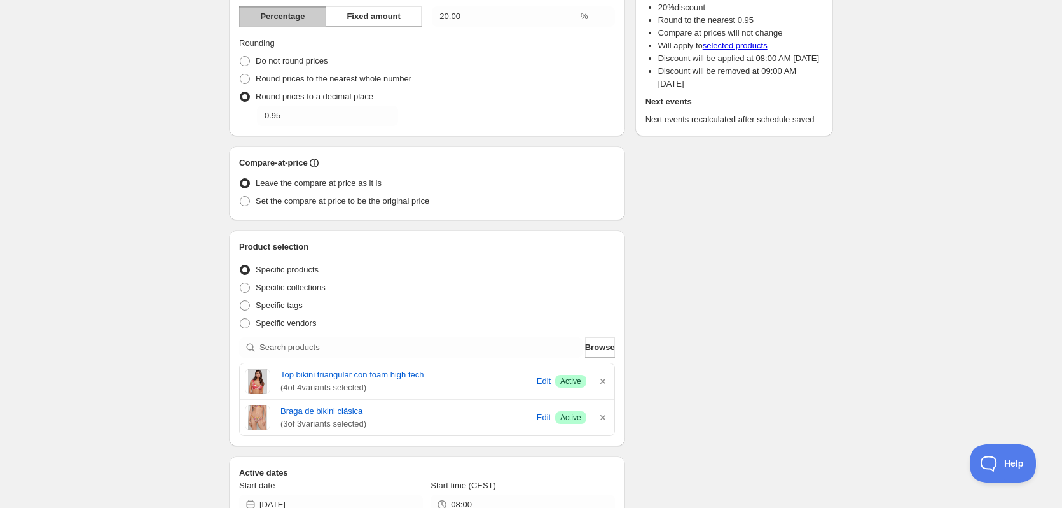
scroll to position [0, 0]
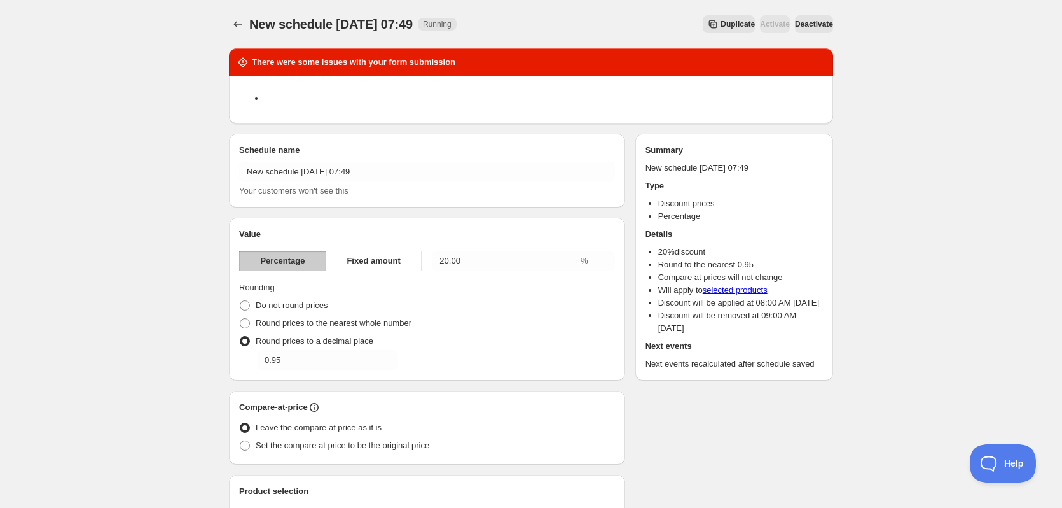
click at [815, 26] on span "Deactivate" at bounding box center [814, 24] width 38 height 10
click at [243, 24] on icon "Schedules" at bounding box center [238, 24] width 13 height 13
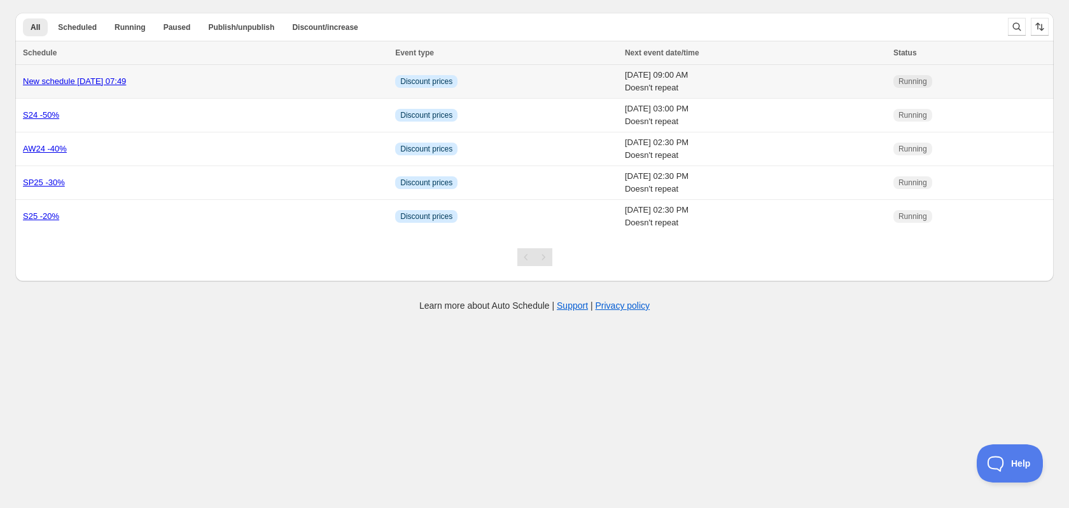
click at [140, 74] on td "New schedule Sep 03 2025 07:49" at bounding box center [203, 82] width 376 height 34
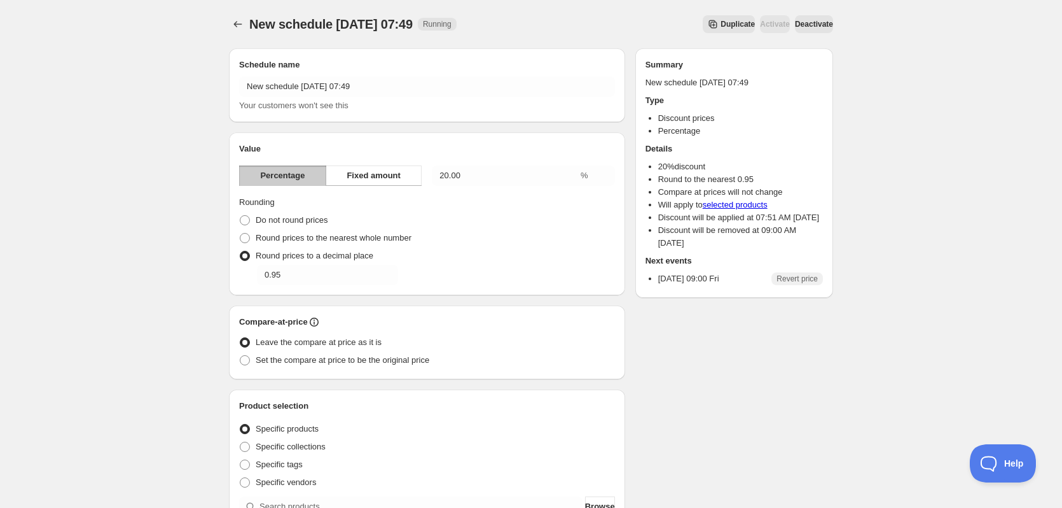
click at [797, 26] on span "Deactivate" at bounding box center [814, 24] width 38 height 10
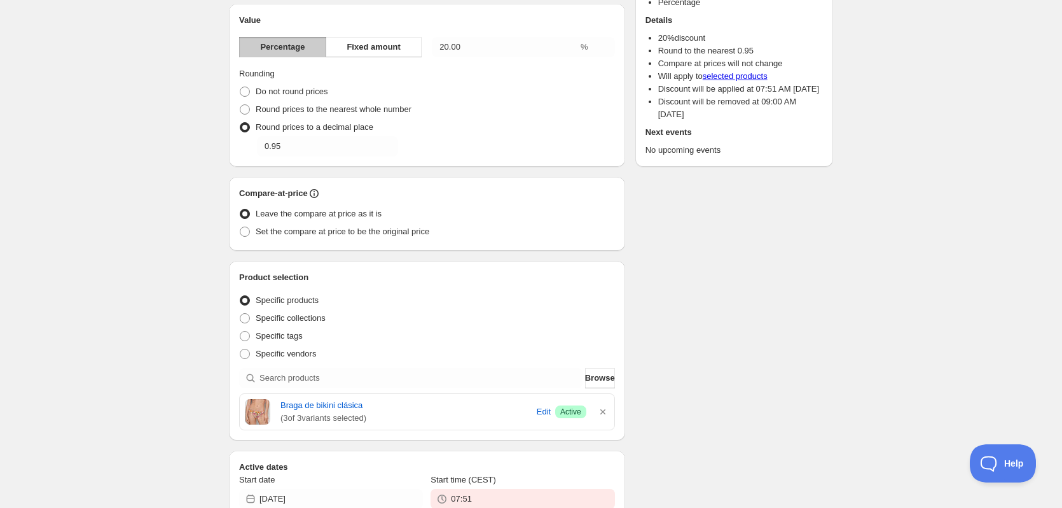
scroll to position [382, 0]
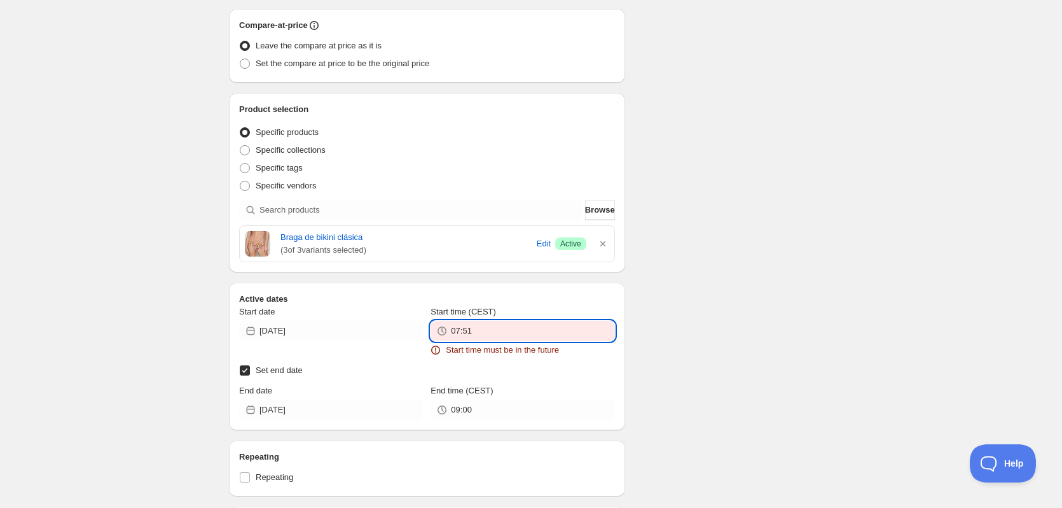
click at [489, 331] on input "07:51" at bounding box center [533, 331] width 164 height 20
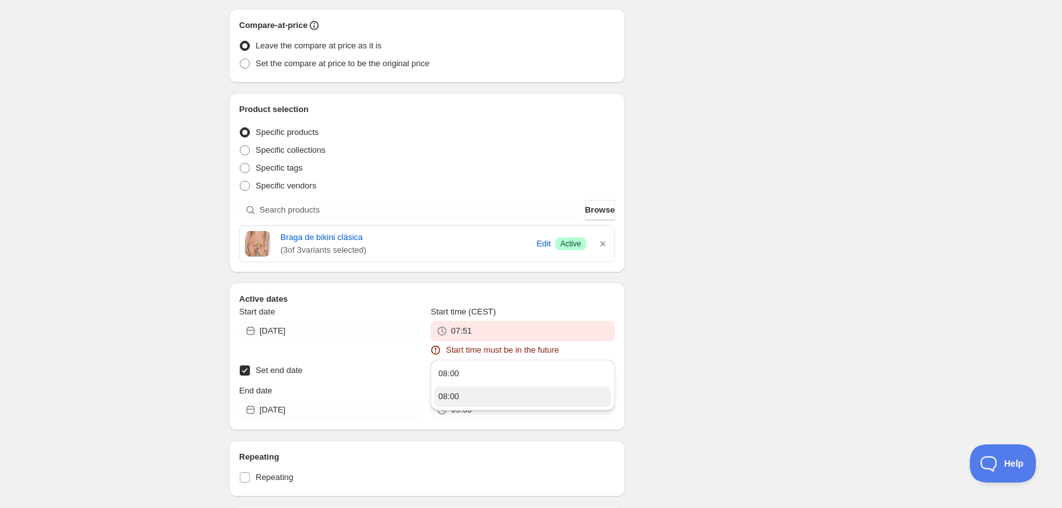
click at [475, 392] on button "08:00" at bounding box center [523, 396] width 176 height 20
type input "08:00"
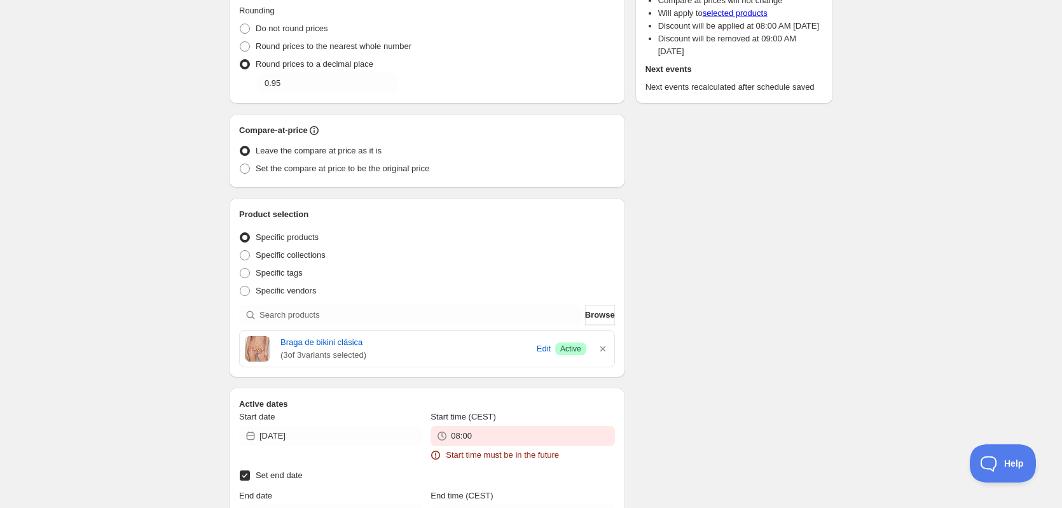
scroll to position [0, 0]
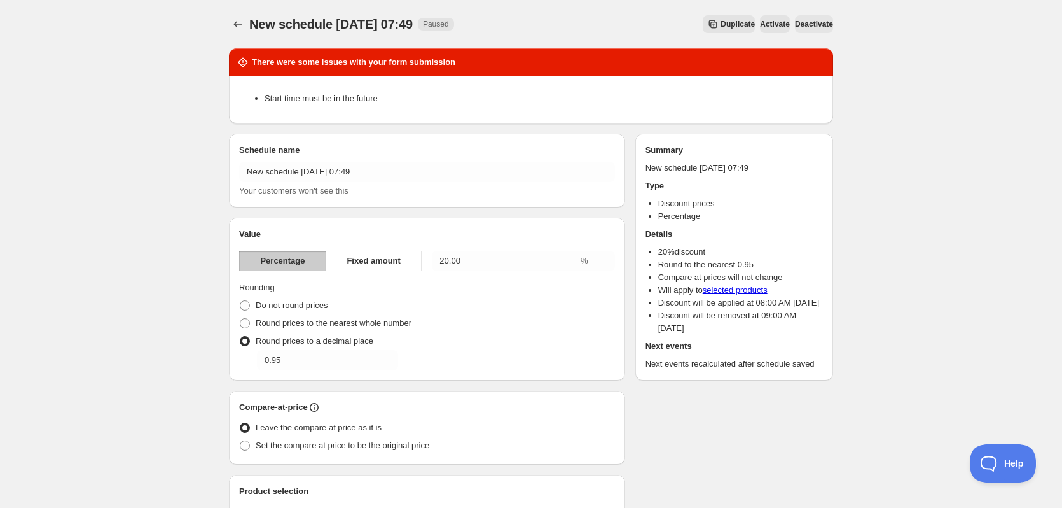
drag, startPoint x: 778, startPoint y: 332, endPoint x: 908, endPoint y: 204, distance: 182.2
click at [449, 27] on span "Paused" at bounding box center [436, 24] width 26 height 10
click at [544, 48] on div "New schedule Sep 03 2025 07:49. This page is ready New schedule Sep 03 2025 07:…" at bounding box center [531, 24] width 604 height 48
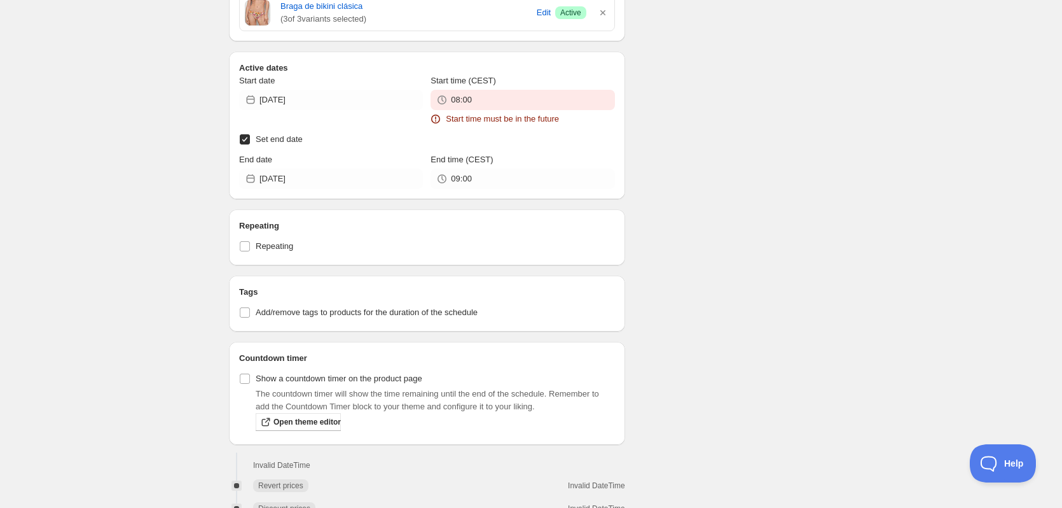
scroll to position [674, 0]
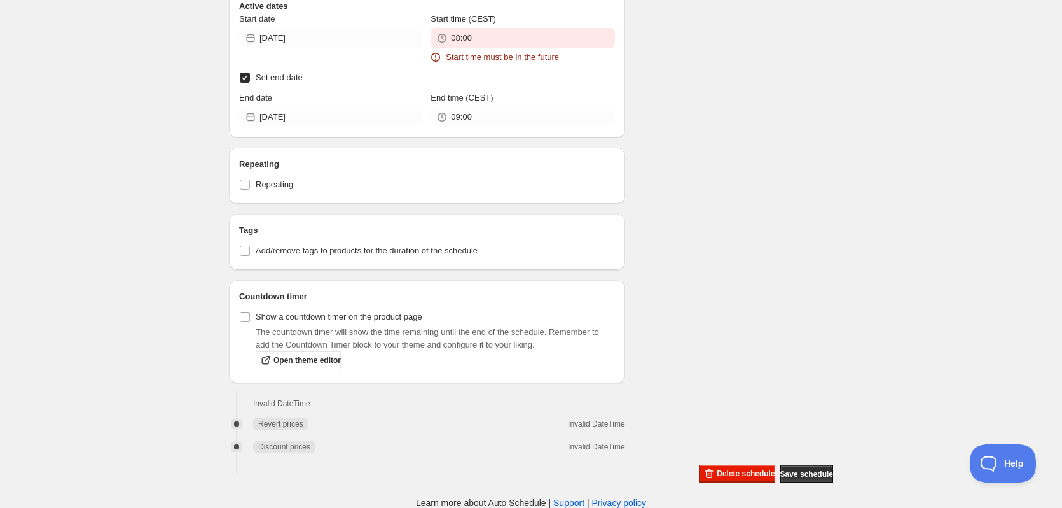
click at [724, 466] on button "Delete schedule" at bounding box center [737, 473] width 76 height 18
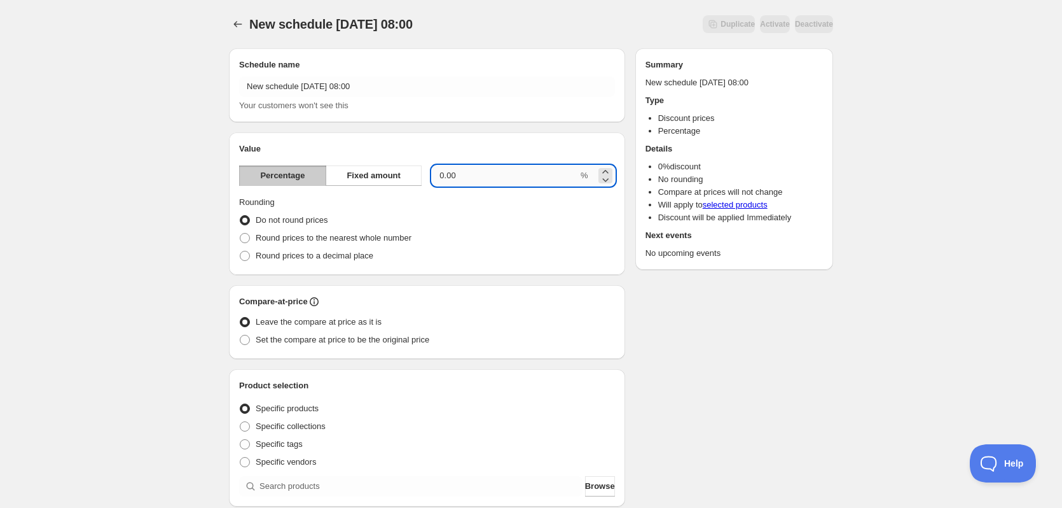
click at [436, 173] on input "0.00" at bounding box center [505, 175] width 146 height 20
type input "20.00"
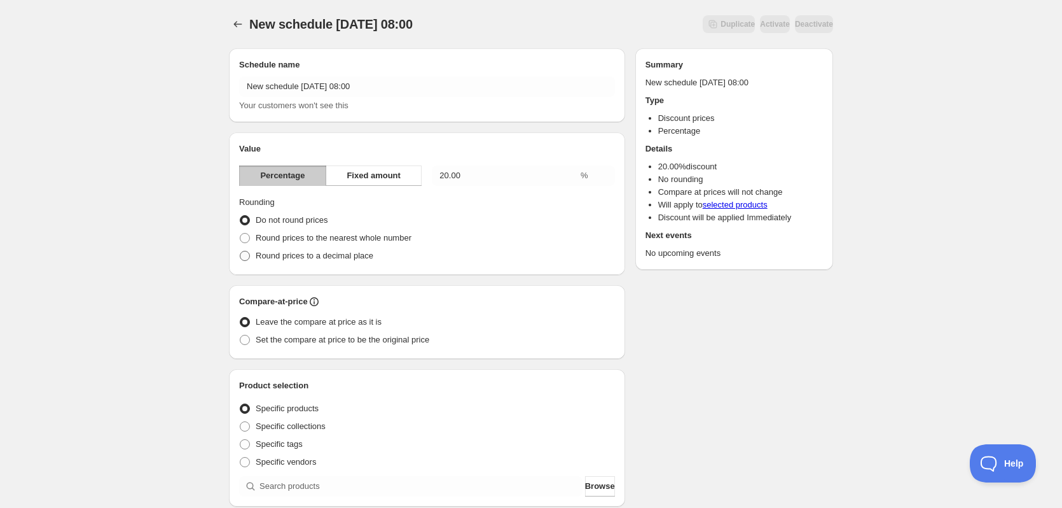
click at [348, 251] on span "Round prices to a decimal place" at bounding box center [315, 256] width 118 height 10
click at [240, 251] on input "Round prices to a decimal place" at bounding box center [240, 251] width 1 height 1
radio input "true"
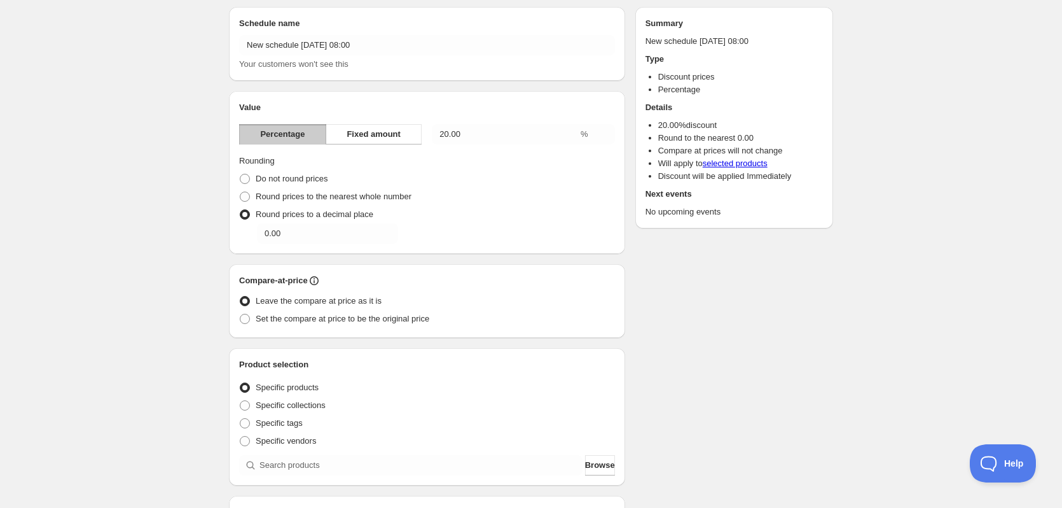
scroll to position [64, 0]
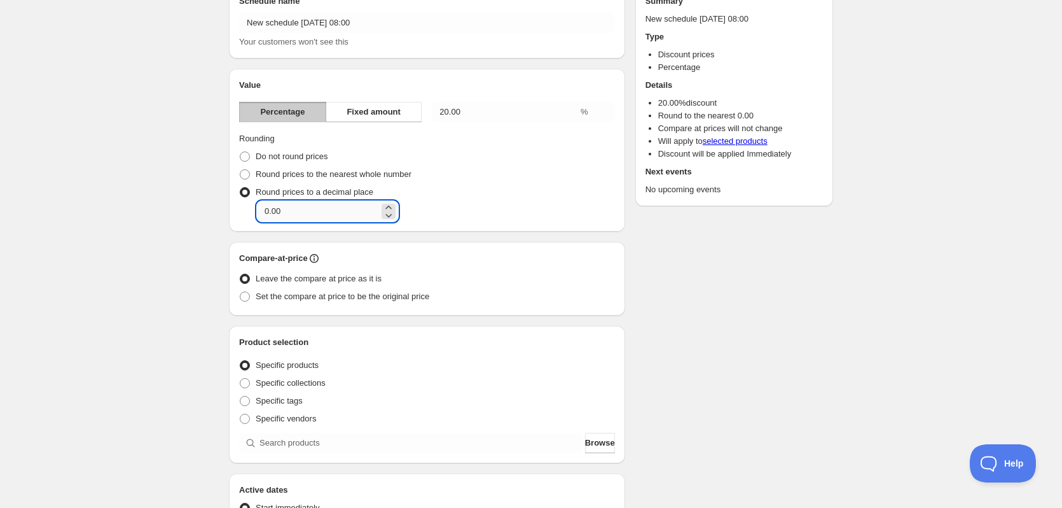
click at [328, 209] on input "0.00" at bounding box center [318, 211] width 122 height 20
type input "0.95"
click at [162, 200] on div "New schedule Sep 03 2025 08:00. This page is ready New schedule Sep 03 2025 08:…" at bounding box center [531, 417] width 1062 height 962
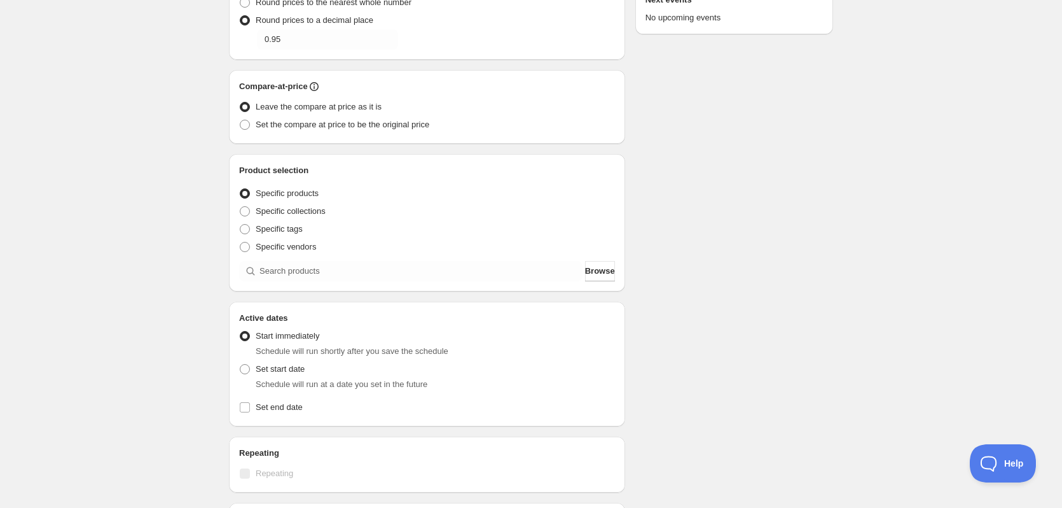
scroll to position [254, 0]
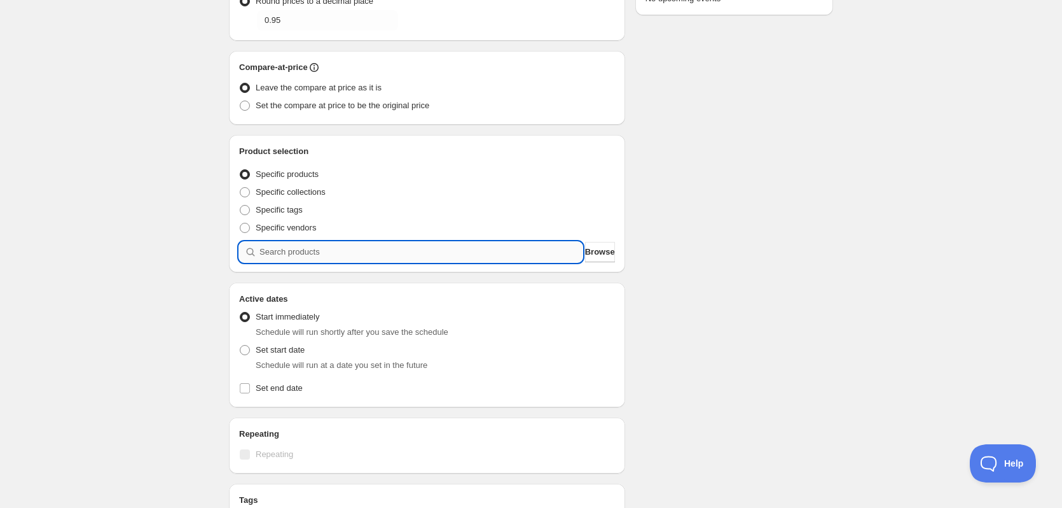
click at [337, 248] on input "search" at bounding box center [421, 252] width 323 height 20
click at [606, 259] on button "Browse" at bounding box center [600, 252] width 30 height 20
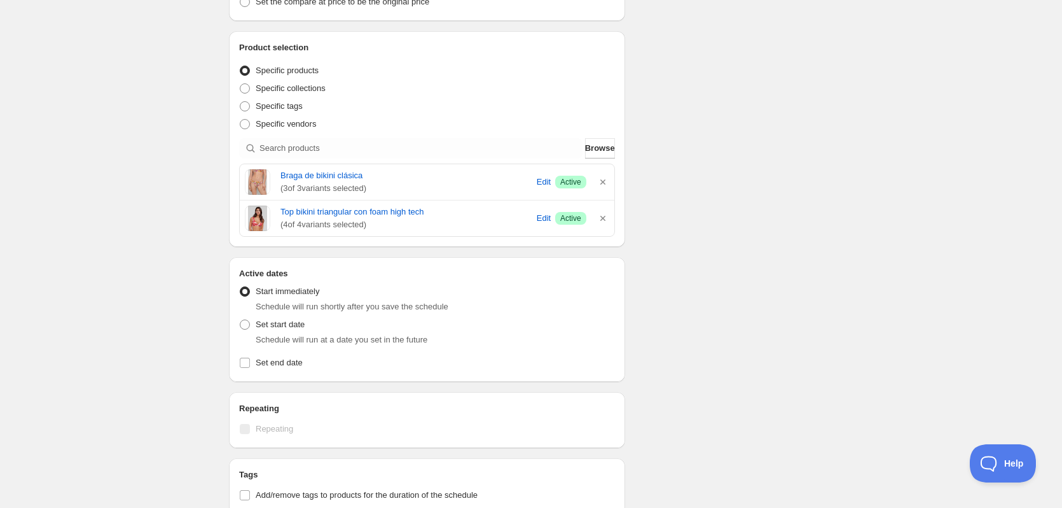
scroll to position [382, 0]
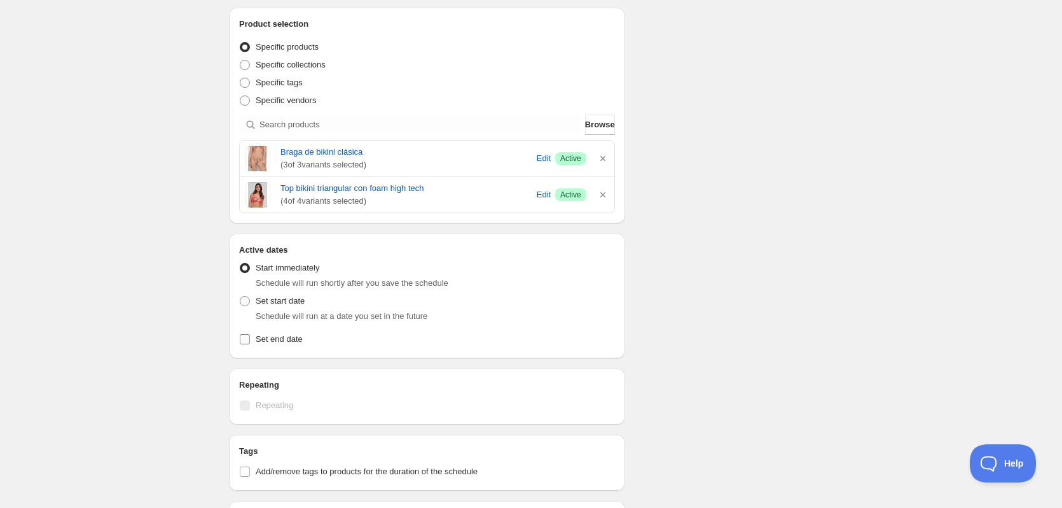
click at [284, 346] on label "Set end date" at bounding box center [427, 339] width 376 height 18
click at [250, 344] on input "Set end date" at bounding box center [245, 339] width 10 height 10
checkbox input "true"
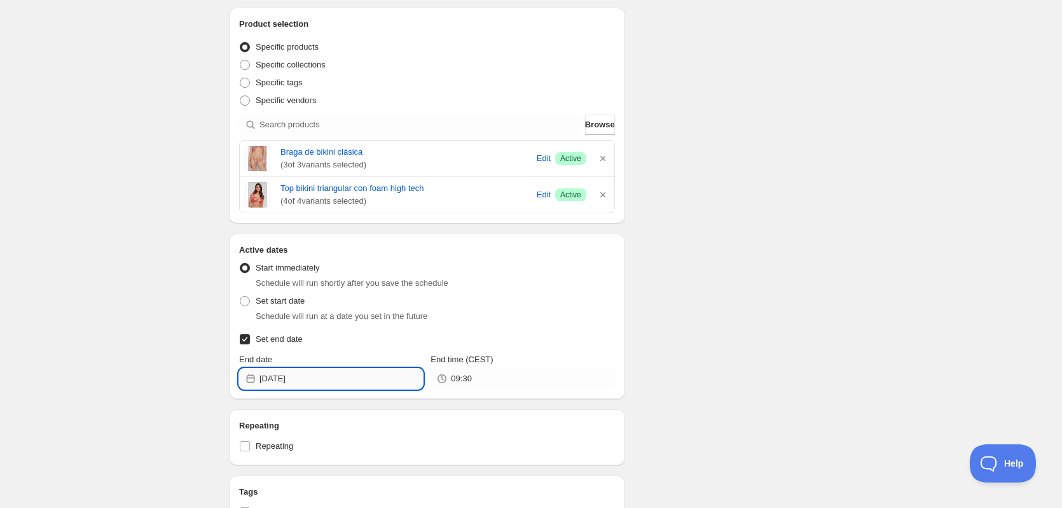
click at [368, 371] on input "2025-09-03" at bounding box center [342, 378] width 164 height 20
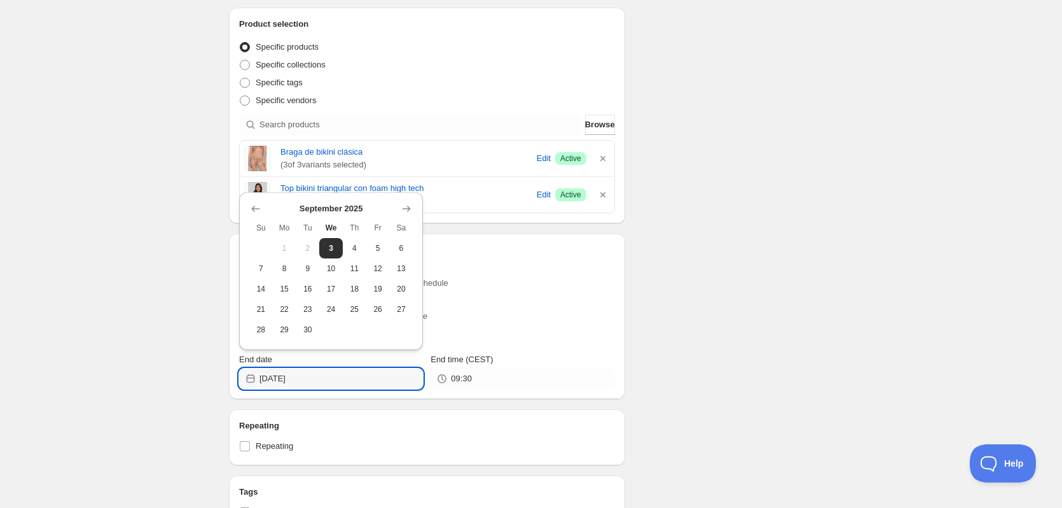
drag, startPoint x: 377, startPoint y: 244, endPoint x: 384, endPoint y: 254, distance: 12.0
click at [378, 244] on span "5" at bounding box center [378, 248] width 13 height 10
type input "2025-09-05"
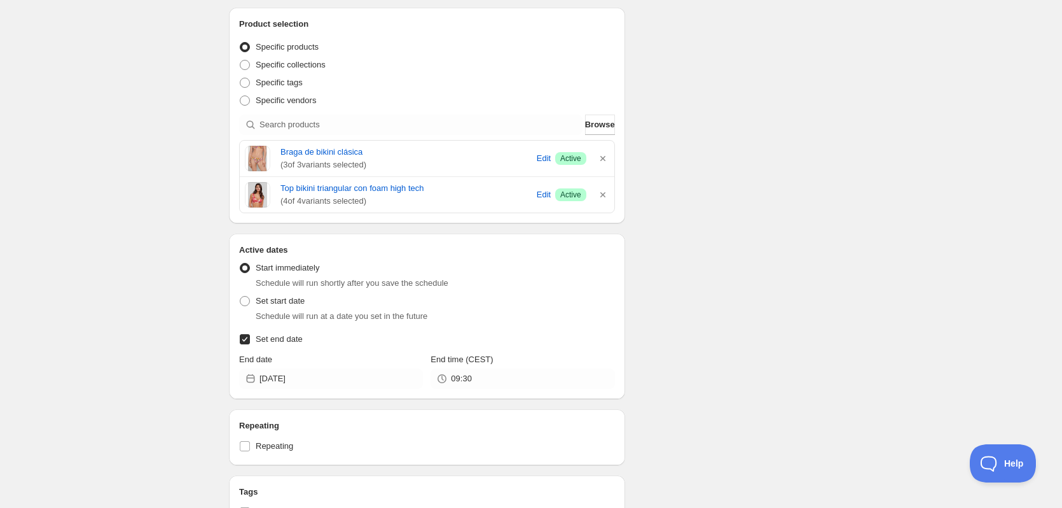
click at [732, 301] on div "Schedule name New schedule Sep 03 2025 08:00 Your customers won't see this Valu…" at bounding box center [526, 164] width 615 height 1017
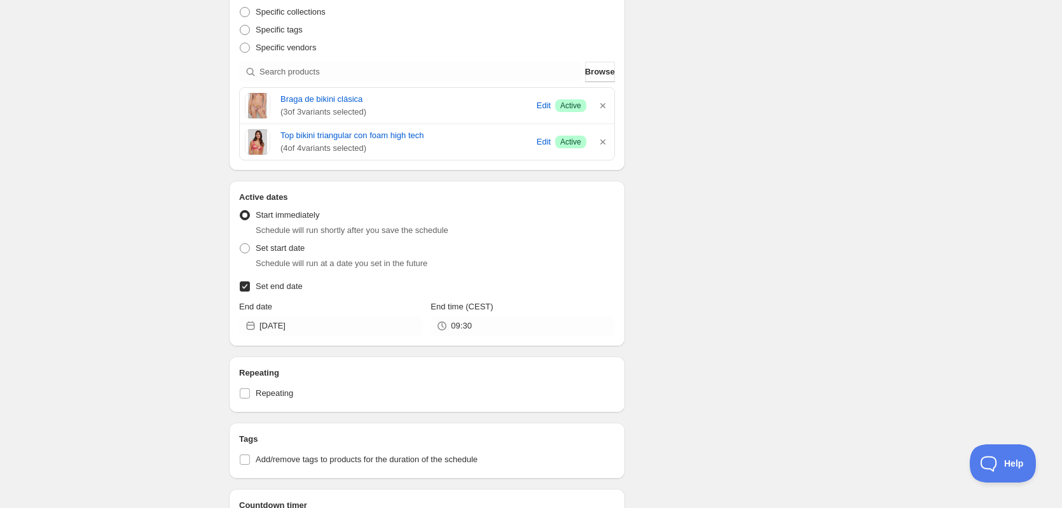
scroll to position [572, 0]
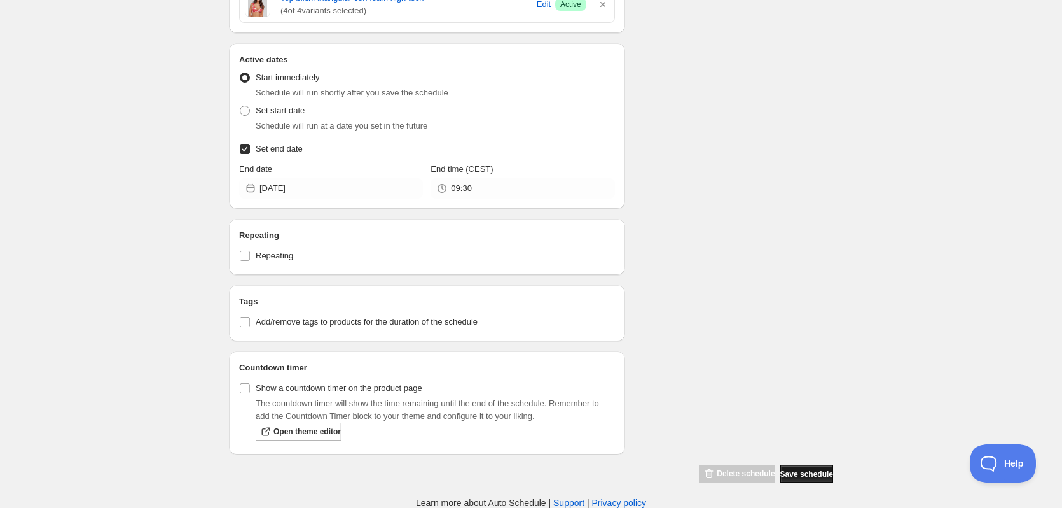
click at [804, 466] on button "Save schedule" at bounding box center [807, 474] width 53 height 18
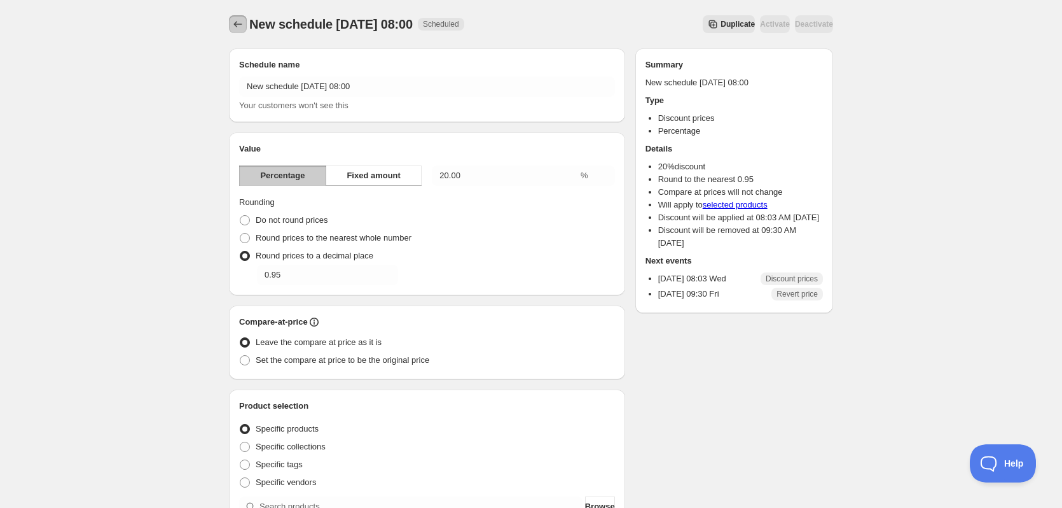
click at [235, 24] on icon "Schedules" at bounding box center [238, 24] width 8 height 6
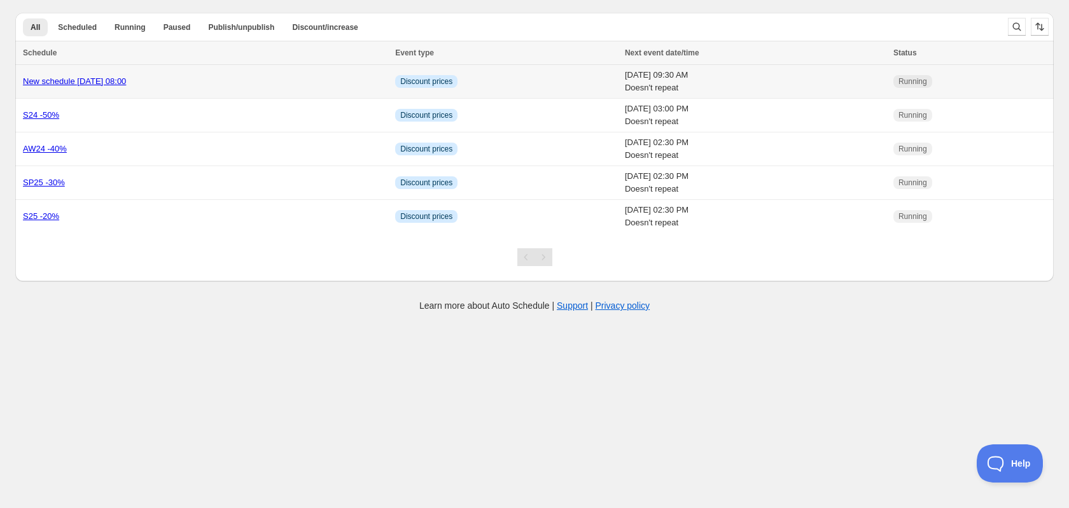
click at [122, 80] on link "New schedule Sep 03 2025 08:00" at bounding box center [74, 81] width 103 height 10
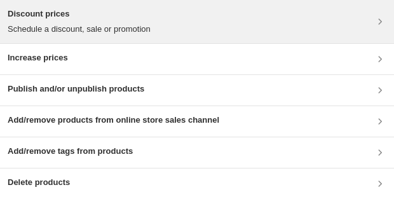
click at [179, 32] on div "Discount prices Schedule a discount, sale or promotion" at bounding box center [197, 22] width 379 height 28
